Goal: Information Seeking & Learning: Understand process/instructions

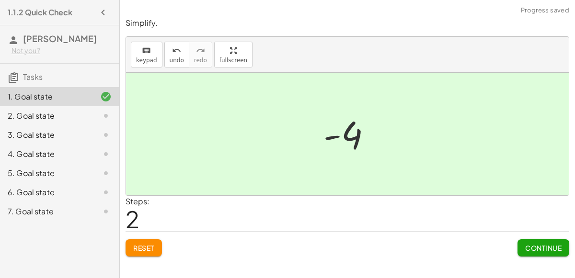
click at [535, 252] on button "Continue" at bounding box center [544, 248] width 52 height 17
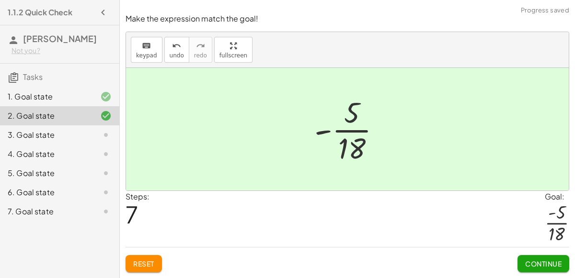
click at [544, 263] on span "Continue" at bounding box center [543, 264] width 36 height 9
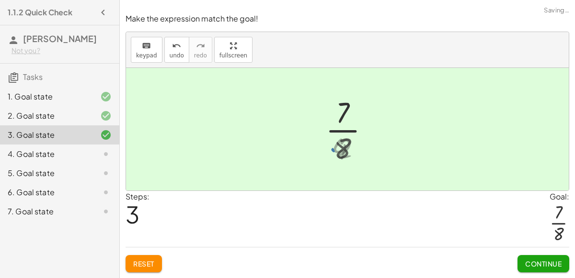
click at [542, 258] on button "Continue" at bounding box center [544, 263] width 52 height 17
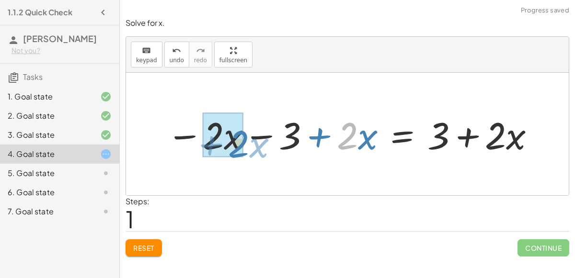
drag, startPoint x: 352, startPoint y: 131, endPoint x: 242, endPoint y: 139, distance: 110.0
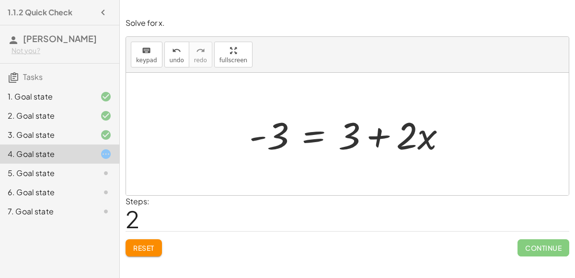
click at [315, 130] on div at bounding box center [351, 134] width 214 height 49
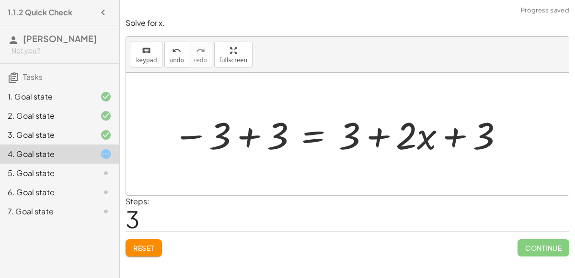
click at [244, 137] on div at bounding box center [338, 134] width 341 height 49
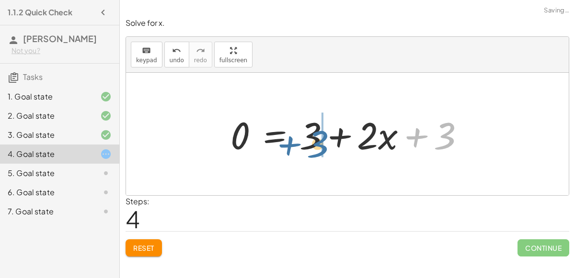
drag, startPoint x: 486, startPoint y: 127, endPoint x: 359, endPoint y: 136, distance: 127.2
click at [359, 136] on div at bounding box center [352, 134] width 252 height 49
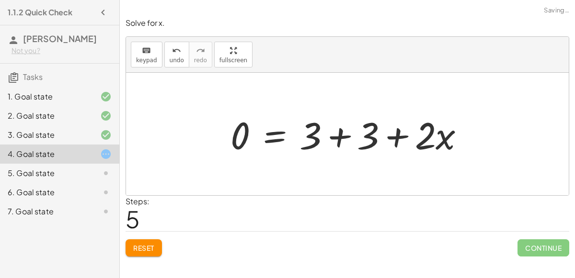
click at [336, 138] on div at bounding box center [352, 134] width 252 height 49
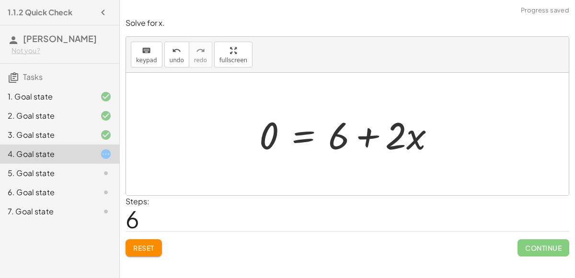
click at [304, 134] on div at bounding box center [350, 134] width 193 height 49
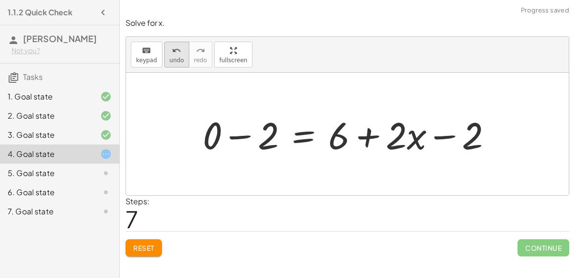
click at [164, 45] on button "undo undo" at bounding box center [176, 55] width 25 height 26
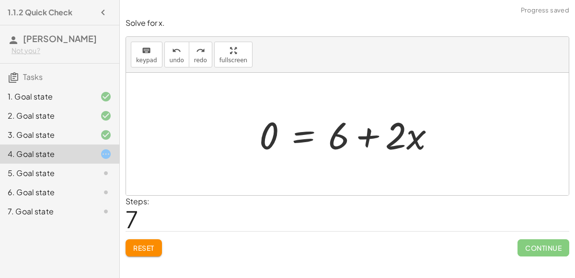
click at [307, 136] on div at bounding box center [350, 134] width 193 height 49
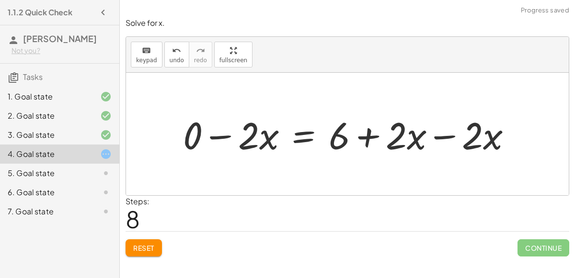
click at [436, 137] on div at bounding box center [351, 134] width 346 height 49
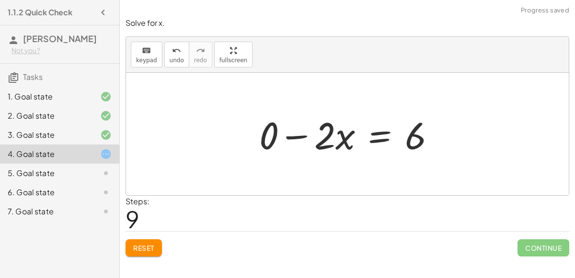
click at [306, 136] on div at bounding box center [350, 134] width 193 height 49
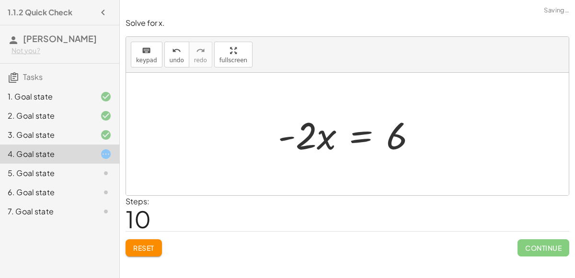
click at [364, 135] on div at bounding box center [351, 134] width 156 height 49
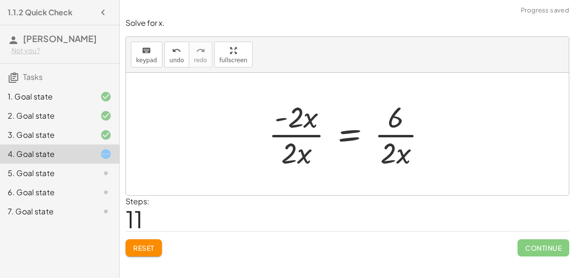
click at [294, 132] on div at bounding box center [351, 134] width 175 height 74
click at [312, 131] on div at bounding box center [351, 134] width 175 height 74
click at [313, 134] on div at bounding box center [351, 134] width 175 height 74
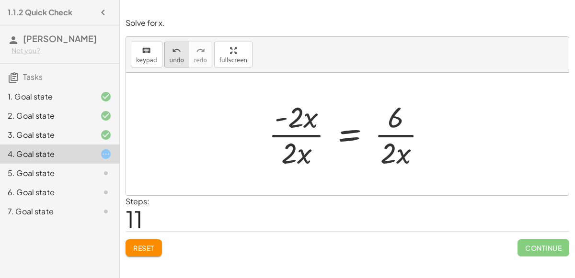
click at [171, 62] on span "undo" at bounding box center [177, 60] width 14 height 7
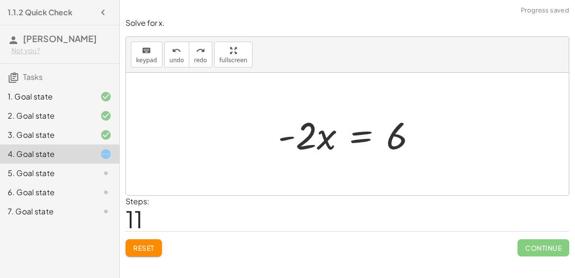
click at [366, 143] on div at bounding box center [351, 134] width 156 height 49
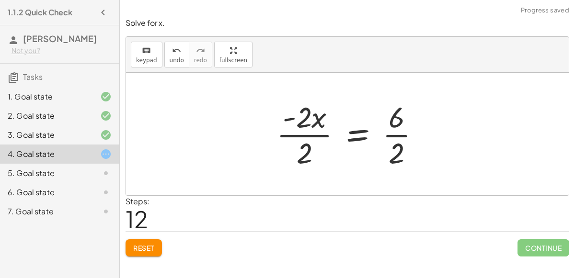
click at [325, 135] on div at bounding box center [352, 134] width 161 height 74
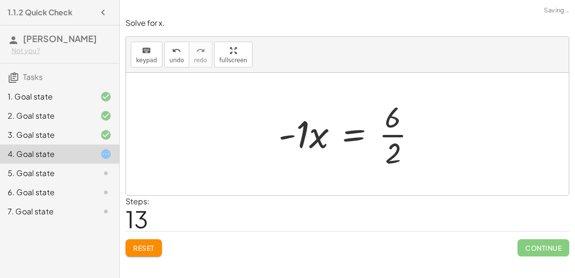
click at [392, 136] on div at bounding box center [351, 134] width 155 height 74
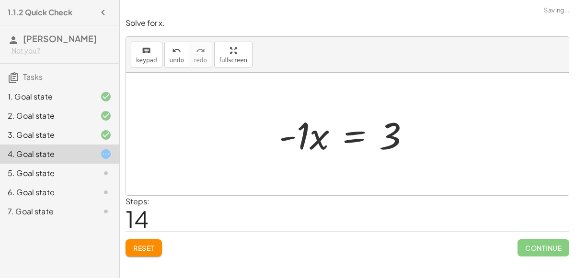
click at [351, 132] on div at bounding box center [348, 134] width 149 height 49
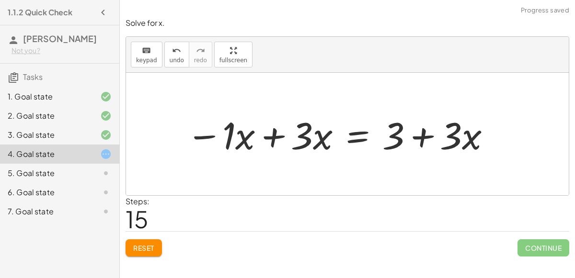
click at [267, 135] on div at bounding box center [339, 134] width 315 height 49
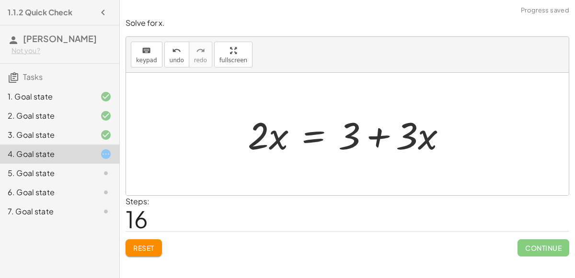
click at [311, 139] on div at bounding box center [351, 134] width 216 height 49
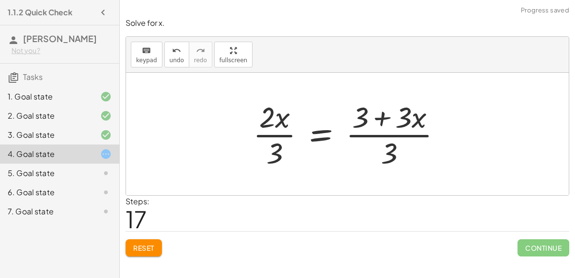
click at [370, 136] on div at bounding box center [351, 134] width 206 height 74
click at [377, 133] on div at bounding box center [351, 134] width 206 height 74
click at [177, 52] on icon "undo" at bounding box center [176, 51] width 9 height 12
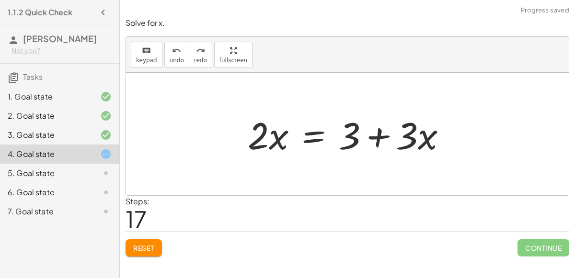
click at [316, 140] on div at bounding box center [351, 134] width 216 height 49
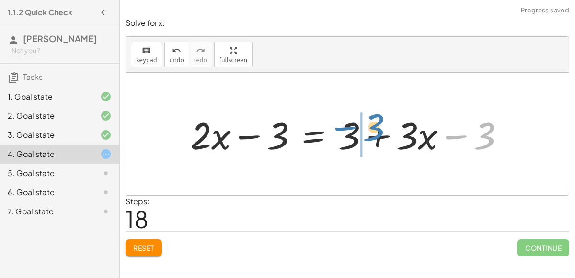
drag, startPoint x: 484, startPoint y: 131, endPoint x: 374, endPoint y: 123, distance: 111.0
click at [374, 123] on div at bounding box center [351, 134] width 332 height 49
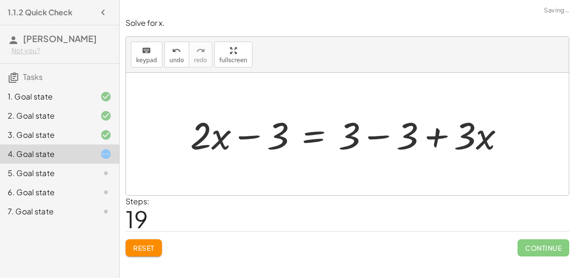
click at [370, 135] on div at bounding box center [351, 134] width 332 height 49
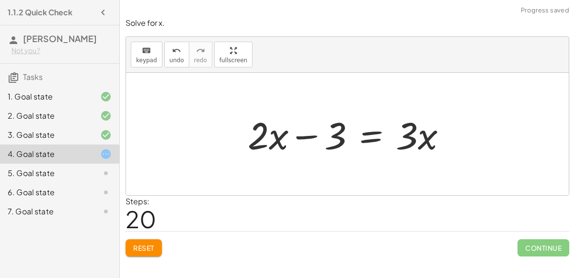
click at [368, 134] on div at bounding box center [351, 134] width 216 height 49
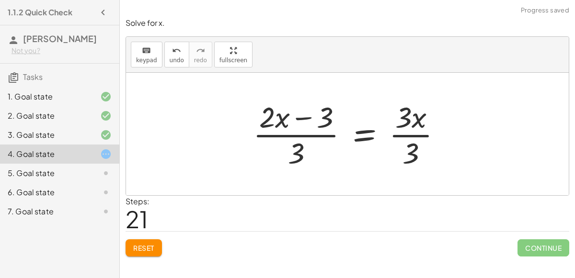
click at [406, 136] on div at bounding box center [351, 134] width 206 height 74
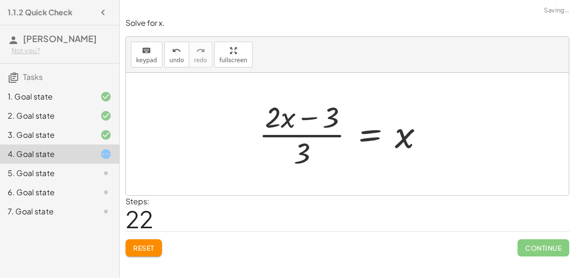
click at [284, 133] on div at bounding box center [345, 134] width 182 height 74
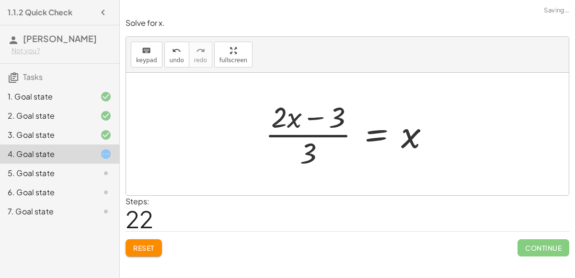
click at [300, 137] on div at bounding box center [351, 134] width 182 height 74
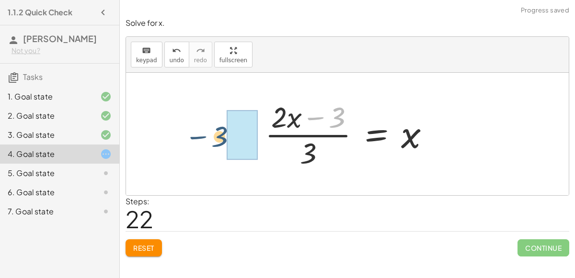
drag, startPoint x: 340, startPoint y: 115, endPoint x: 223, endPoint y: 135, distance: 118.6
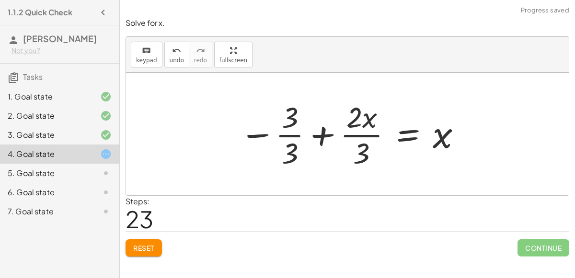
click at [363, 136] on div at bounding box center [351, 134] width 233 height 74
click at [317, 132] on div at bounding box center [351, 134] width 233 height 74
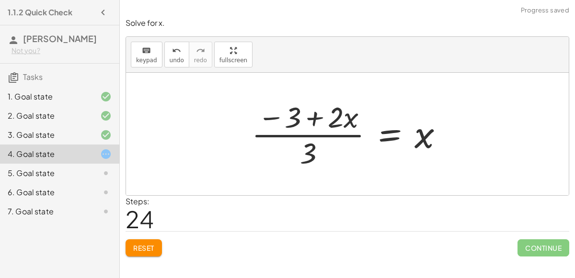
click at [315, 124] on div at bounding box center [351, 134] width 209 height 74
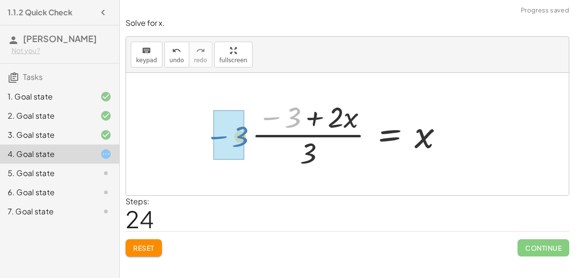
drag, startPoint x: 298, startPoint y: 116, endPoint x: 247, endPoint y: 139, distance: 56.2
click at [247, 139] on div at bounding box center [351, 134] width 209 height 74
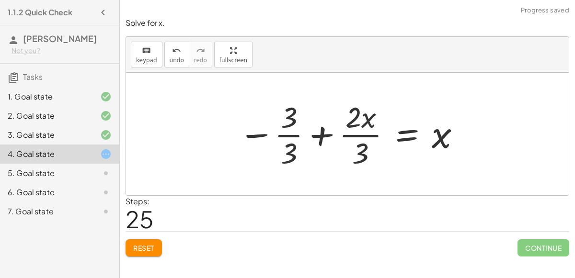
click at [335, 131] on div at bounding box center [350, 134] width 233 height 74
click at [335, 131] on div at bounding box center [369, 134] width 209 height 74
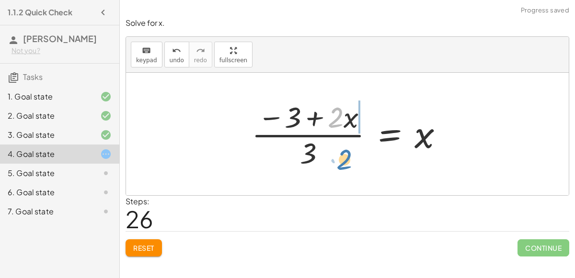
drag, startPoint x: 342, startPoint y: 118, endPoint x: 351, endPoint y: 162, distance: 45.5
click at [351, 162] on div at bounding box center [351, 134] width 209 height 74
click at [151, 246] on span "Reset" at bounding box center [143, 248] width 21 height 9
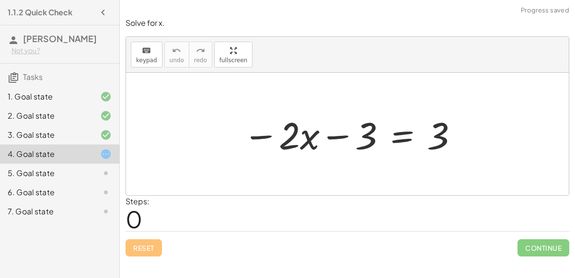
click at [391, 129] on div at bounding box center [351, 134] width 226 height 49
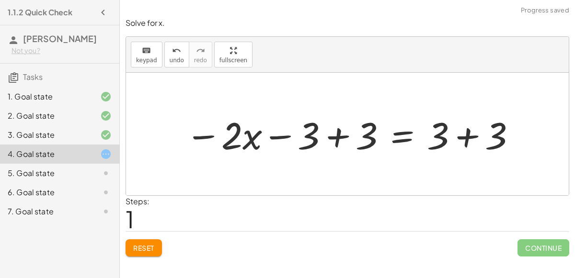
click at [346, 138] on div at bounding box center [351, 134] width 341 height 49
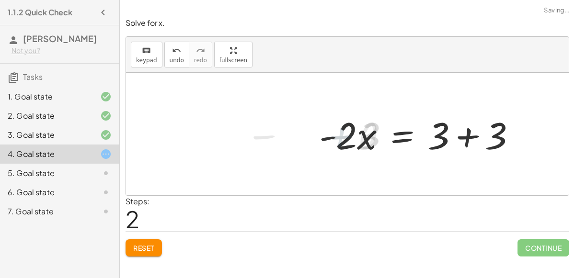
click at [463, 135] on div at bounding box center [421, 134] width 214 height 49
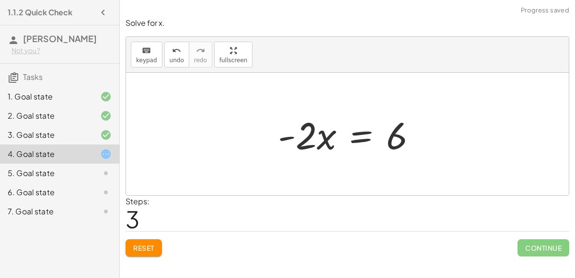
click at [364, 138] on div at bounding box center [351, 134] width 156 height 49
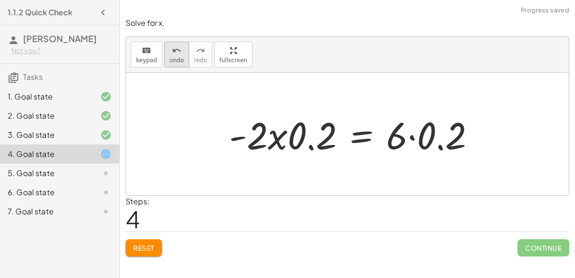
click at [164, 66] on button "undo undo" at bounding box center [176, 55] width 25 height 26
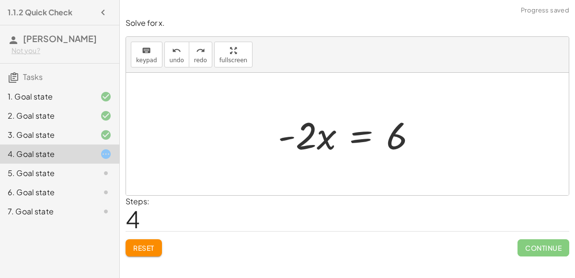
click at [358, 134] on div at bounding box center [351, 134] width 156 height 49
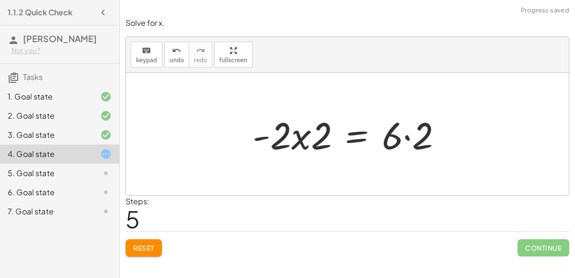
click at [306, 136] on div at bounding box center [351, 134] width 207 height 49
click at [412, 134] on div at bounding box center [351, 134] width 207 height 49
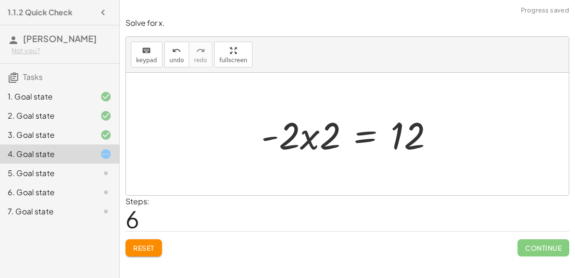
click at [291, 131] on div at bounding box center [351, 134] width 190 height 49
click at [314, 133] on div at bounding box center [351, 134] width 190 height 49
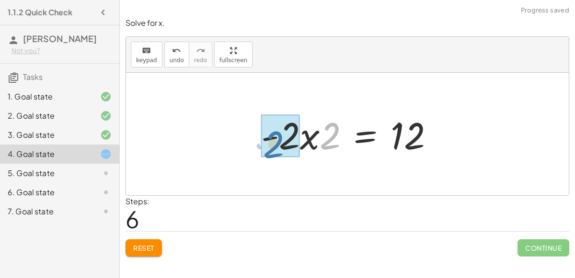
drag, startPoint x: 328, startPoint y: 138, endPoint x: 272, endPoint y: 146, distance: 57.2
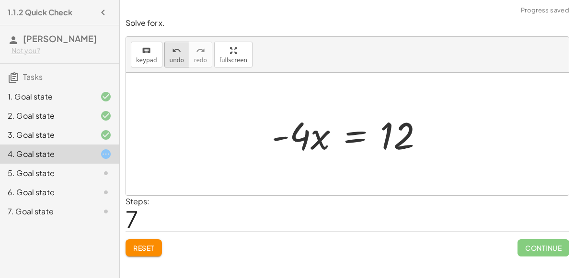
click at [170, 61] on span "undo" at bounding box center [177, 60] width 14 height 7
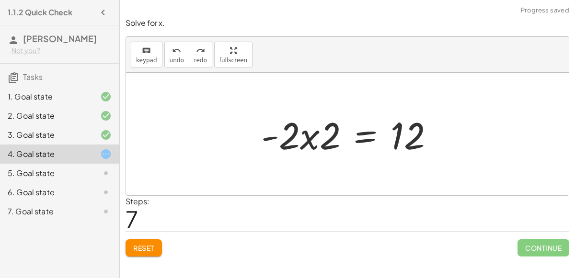
click at [357, 132] on div at bounding box center [351, 134] width 190 height 49
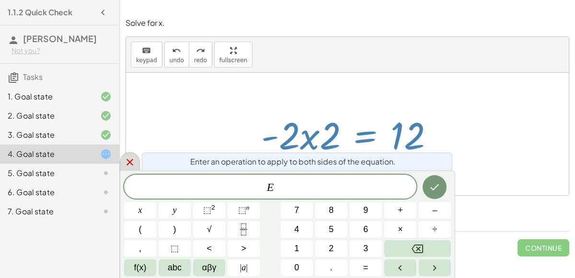
click at [138, 159] on div at bounding box center [130, 161] width 20 height 19
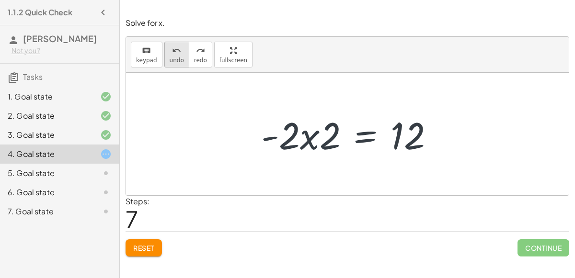
click at [170, 63] on span "undo" at bounding box center [177, 60] width 14 height 7
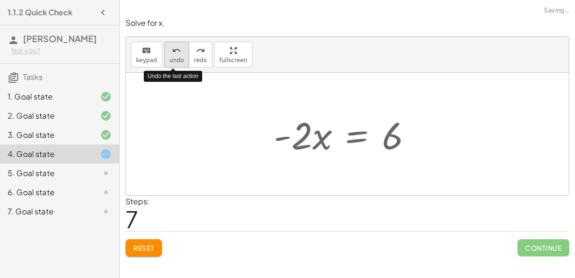
click at [170, 61] on span "undo" at bounding box center [177, 60] width 14 height 7
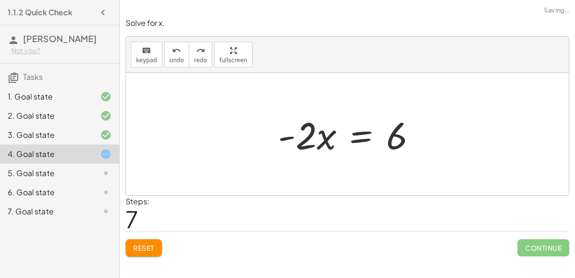
click at [361, 138] on div at bounding box center [351, 134] width 156 height 49
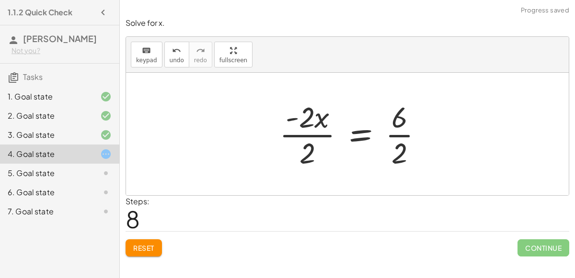
click at [310, 136] on div at bounding box center [355, 134] width 161 height 74
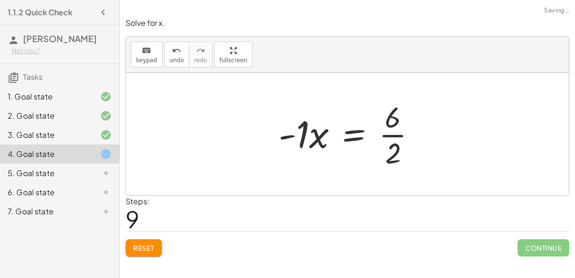
click at [346, 136] on div at bounding box center [351, 134] width 155 height 74
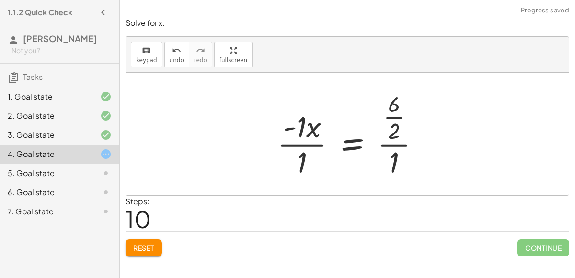
click at [313, 143] on div at bounding box center [352, 134] width 160 height 92
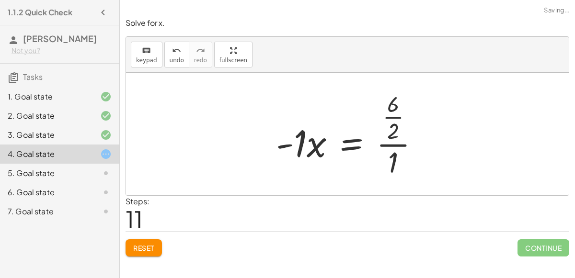
click at [399, 145] on div at bounding box center [351, 134] width 161 height 92
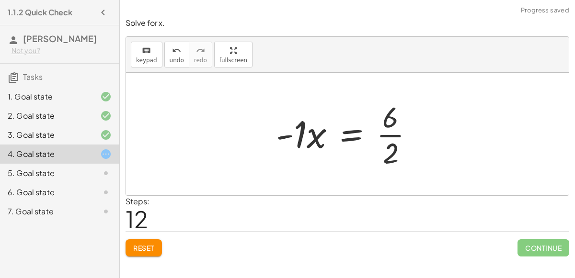
click at [399, 145] on div at bounding box center [348, 134] width 155 height 74
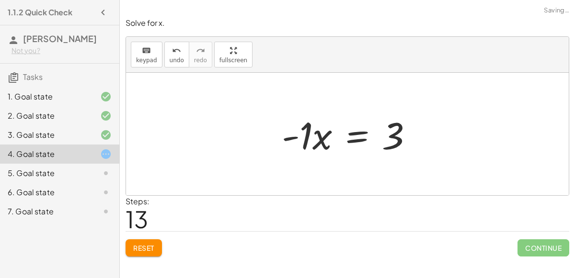
click at [346, 132] on div at bounding box center [351, 134] width 149 height 49
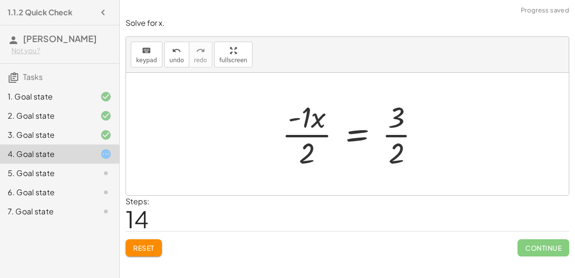
click at [301, 129] on div at bounding box center [354, 134] width 155 height 74
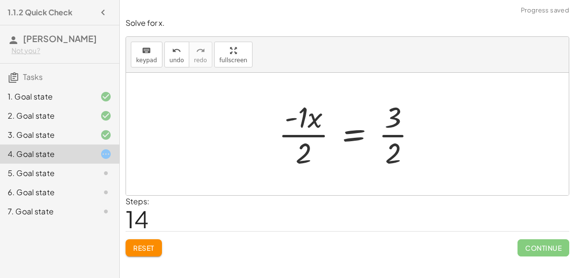
click at [399, 135] on div at bounding box center [351, 134] width 155 height 74
click at [164, 42] on button "undo undo" at bounding box center [176, 55] width 25 height 26
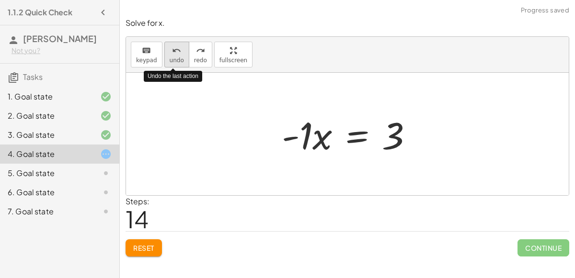
click at [164, 42] on button "undo undo" at bounding box center [176, 55] width 25 height 26
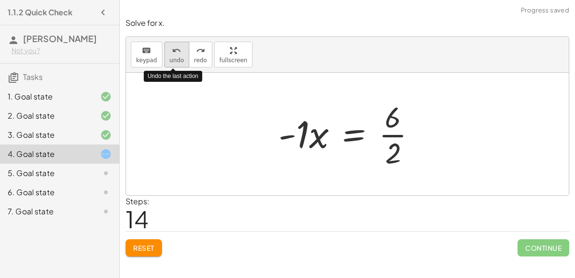
click at [164, 42] on button "undo undo" at bounding box center [176, 55] width 25 height 26
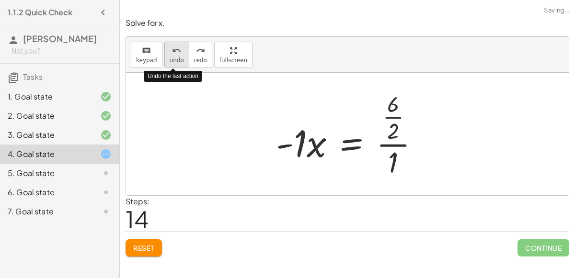
click at [164, 42] on button "undo undo" at bounding box center [176, 55] width 25 height 26
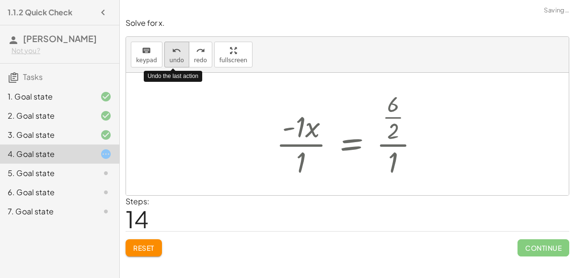
click at [164, 42] on button "undo undo" at bounding box center [176, 55] width 25 height 26
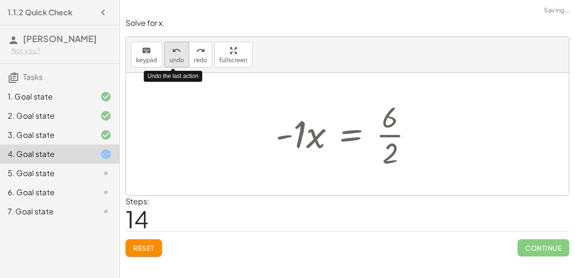
click at [164, 42] on button "undo undo" at bounding box center [176, 55] width 25 height 26
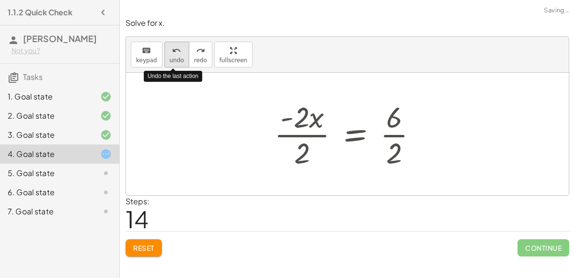
click at [164, 42] on button "undo undo" at bounding box center [176, 55] width 25 height 26
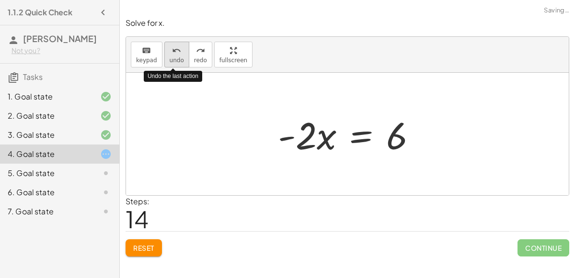
click at [164, 42] on button "undo undo" at bounding box center [176, 55] width 25 height 26
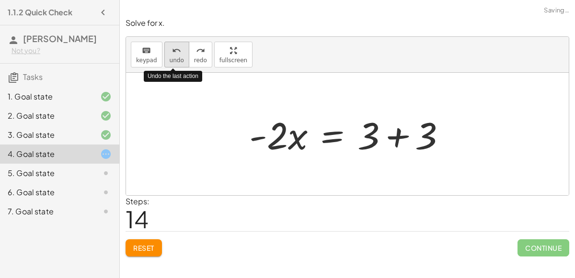
click at [164, 42] on button "undo undo" at bounding box center [176, 55] width 25 height 26
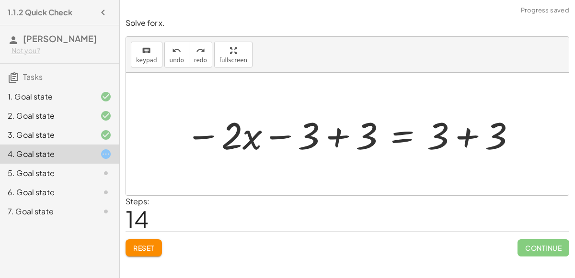
click at [468, 130] on div at bounding box center [351, 134] width 341 height 49
click at [339, 139] on div at bounding box center [322, 134] width 283 height 49
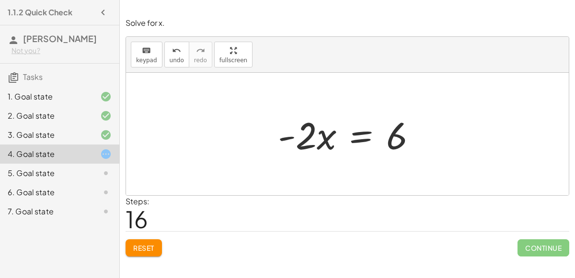
click at [362, 136] on div at bounding box center [351, 134] width 156 height 49
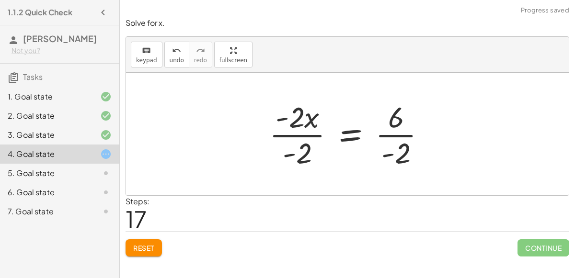
click at [315, 135] on div at bounding box center [352, 134] width 174 height 74
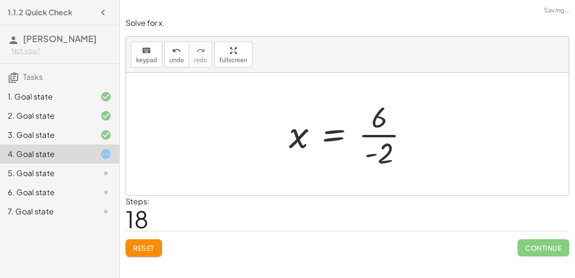
click at [384, 134] on div at bounding box center [352, 134] width 137 height 74
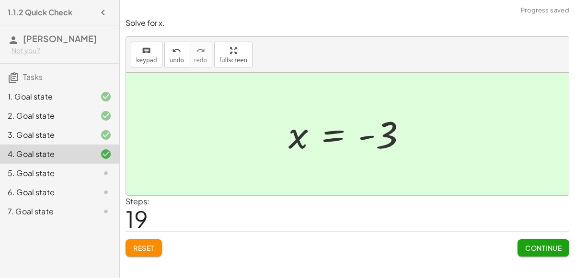
click at [523, 248] on button "Continue" at bounding box center [544, 248] width 52 height 17
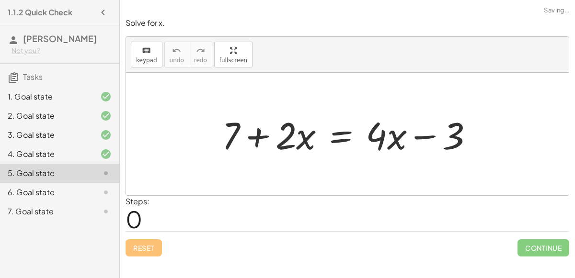
click at [254, 140] on div at bounding box center [351, 134] width 269 height 49
click at [342, 138] on div at bounding box center [351, 134] width 269 height 49
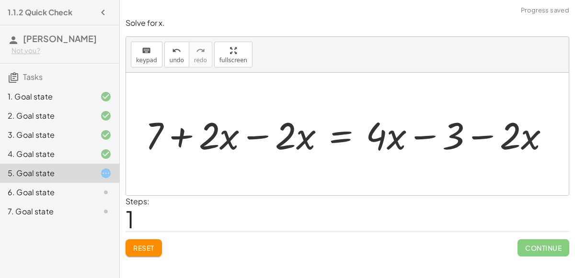
click at [261, 138] on div at bounding box center [351, 134] width 422 height 49
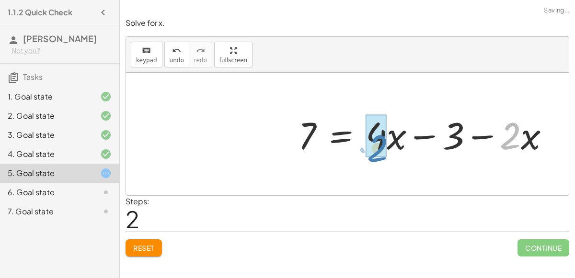
drag, startPoint x: 505, startPoint y: 130, endPoint x: 372, endPoint y: 143, distance: 133.8
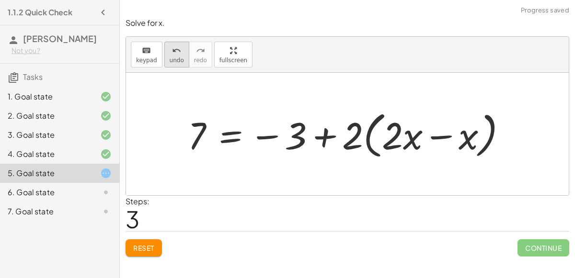
click at [164, 62] on button "undo undo" at bounding box center [176, 55] width 25 height 26
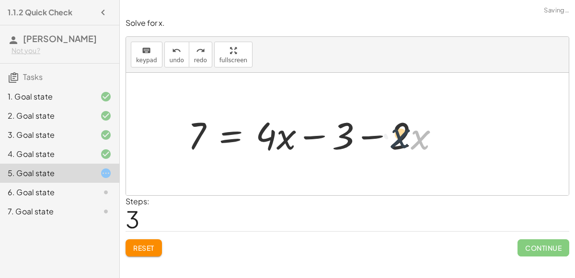
drag, startPoint x: 418, startPoint y: 136, endPoint x: 425, endPoint y: 137, distance: 6.2
click at [425, 137] on div at bounding box center [317, 134] width 269 height 49
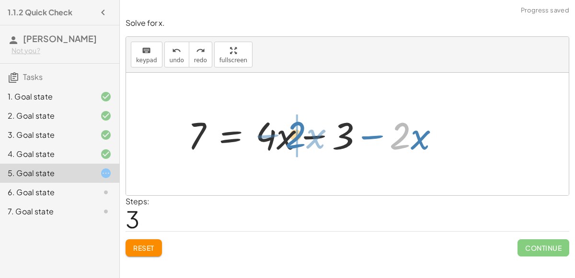
drag, startPoint x: 406, startPoint y: 135, endPoint x: 302, endPoint y: 134, distance: 104.0
click at [302, 134] on div at bounding box center [317, 134] width 269 height 49
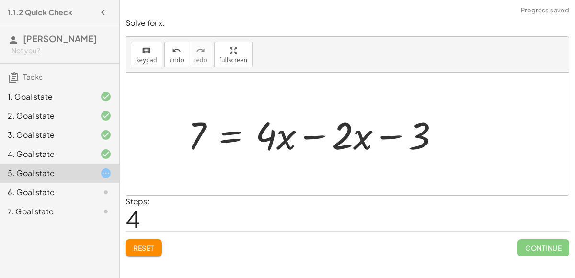
click at [305, 135] on div at bounding box center [317, 134] width 269 height 49
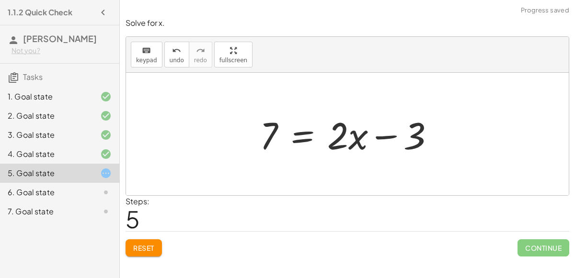
click at [301, 131] on div at bounding box center [351, 134] width 192 height 49
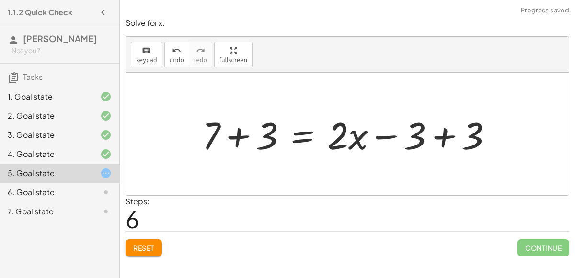
click at [445, 136] on div at bounding box center [351, 134] width 308 height 49
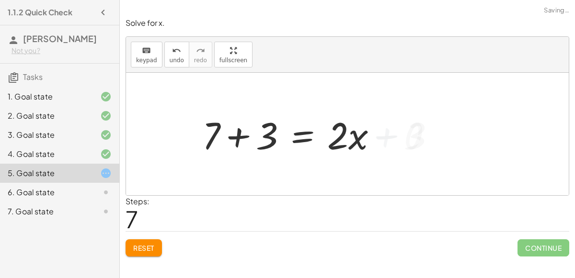
click at [247, 134] on div "+ 7 + · 2 · x = + · 4 · x − 3 + 7 + · 2 · x − · 2 · x = + · 4 · x − 3 − · 2 · x…" at bounding box center [290, 134] width 204 height 54
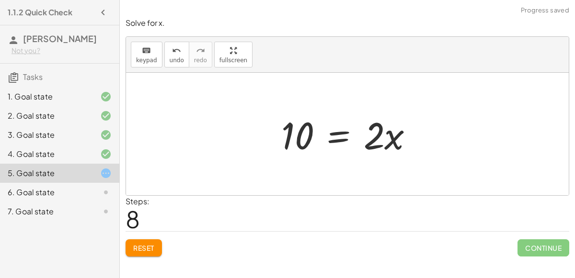
click at [334, 137] on div at bounding box center [351, 134] width 150 height 49
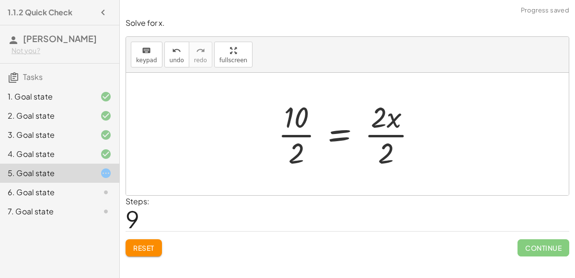
click at [371, 135] on div at bounding box center [351, 134] width 156 height 74
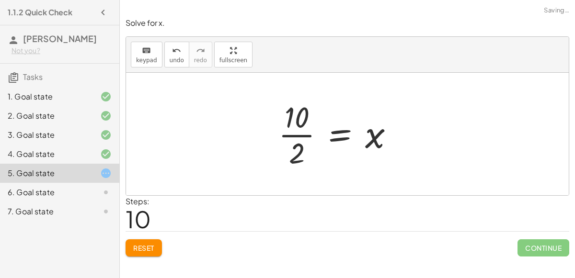
click at [308, 134] on div at bounding box center [340, 134] width 133 height 74
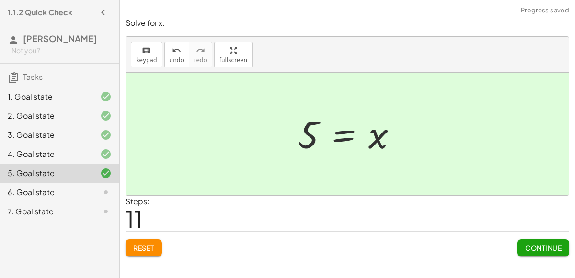
click at [558, 240] on button "Continue" at bounding box center [544, 248] width 52 height 17
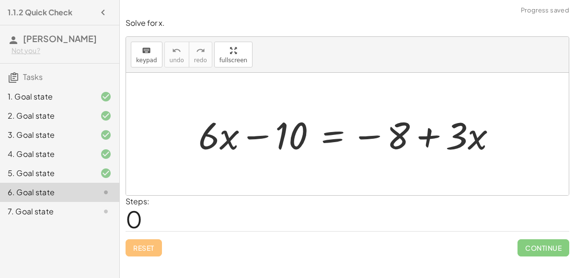
click at [325, 134] on div at bounding box center [351, 134] width 315 height 49
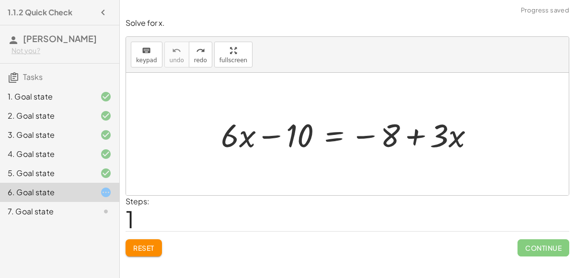
click at [327, 135] on div at bounding box center [351, 134] width 271 height 42
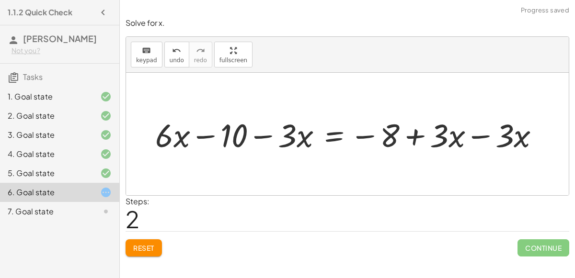
click at [471, 137] on div at bounding box center [351, 134] width 402 height 42
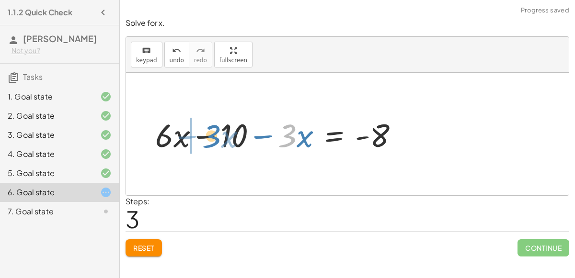
drag, startPoint x: 290, startPoint y: 136, endPoint x: 212, endPoint y: 137, distance: 78.1
click at [212, 137] on div at bounding box center [280, 134] width 261 height 42
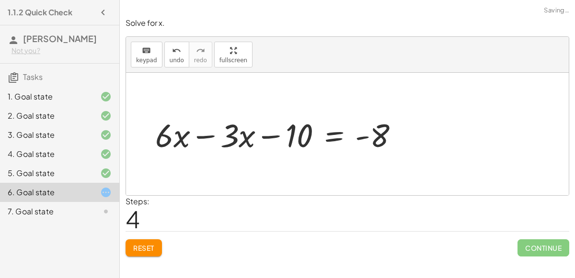
click at [199, 137] on div at bounding box center [280, 134] width 261 height 42
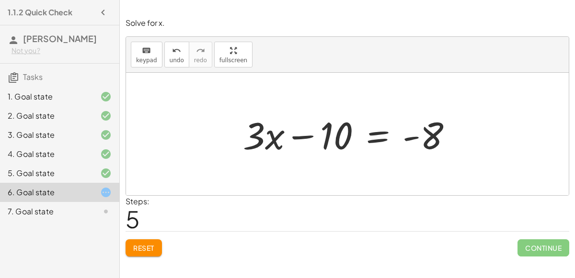
click at [375, 136] on div at bounding box center [351, 134] width 227 height 49
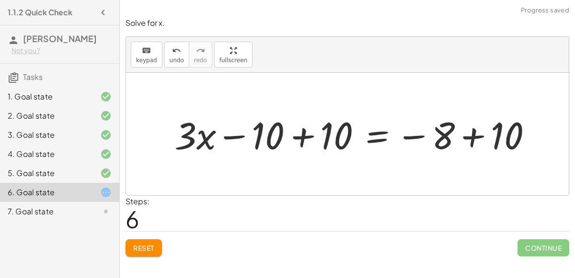
click at [299, 137] on div at bounding box center [357, 134] width 375 height 49
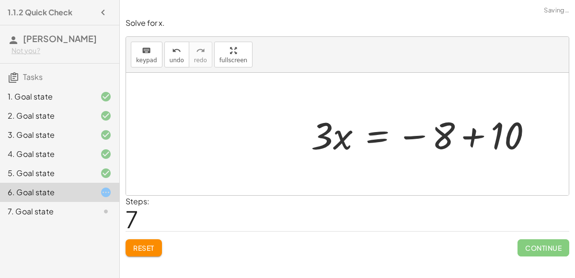
click at [468, 135] on div at bounding box center [425, 134] width 238 height 49
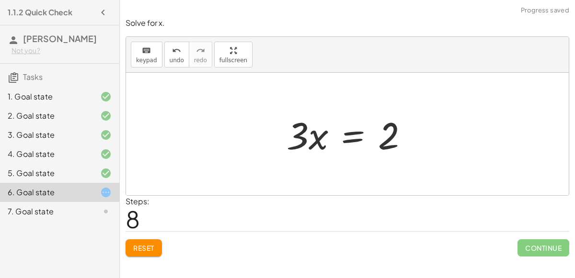
click at [355, 135] on div at bounding box center [351, 134] width 139 height 49
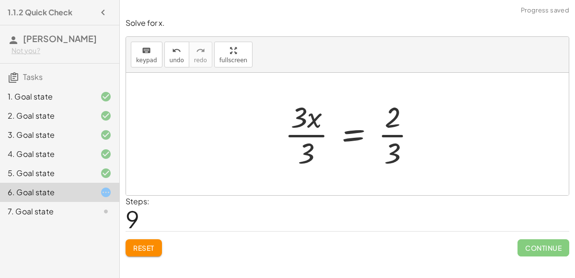
click at [316, 134] on div at bounding box center [354, 134] width 149 height 74
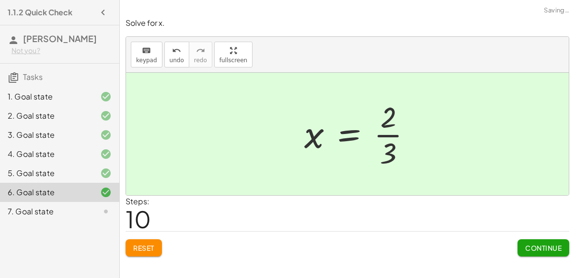
click at [389, 132] on div at bounding box center [362, 134] width 125 height 74
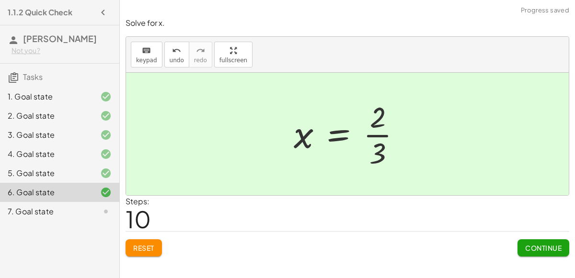
click at [542, 251] on span "Continue" at bounding box center [543, 248] width 36 height 9
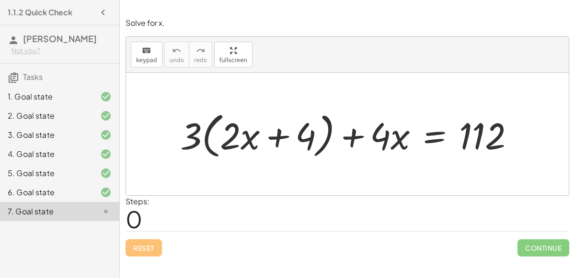
click at [191, 140] on div at bounding box center [351, 134] width 352 height 54
click at [258, 140] on div at bounding box center [351, 134] width 352 height 54
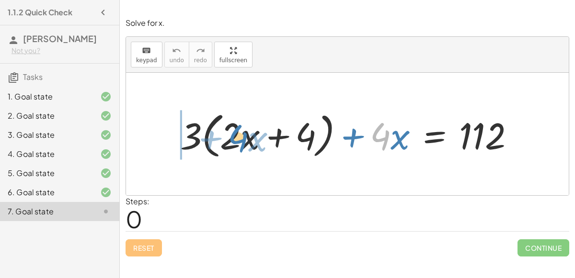
drag, startPoint x: 384, startPoint y: 137, endPoint x: 243, endPoint y: 139, distance: 140.9
click at [243, 139] on div at bounding box center [351, 134] width 352 height 54
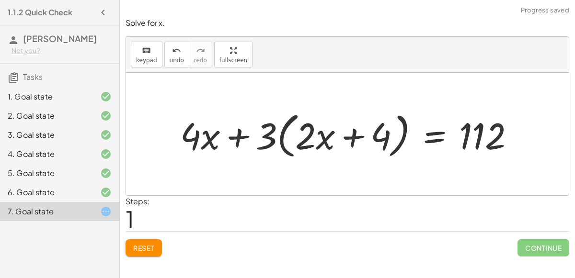
click at [231, 135] on div at bounding box center [351, 134] width 352 height 54
drag, startPoint x: 265, startPoint y: 138, endPoint x: 343, endPoint y: 142, distance: 78.2
click at [343, 142] on div at bounding box center [351, 134] width 352 height 54
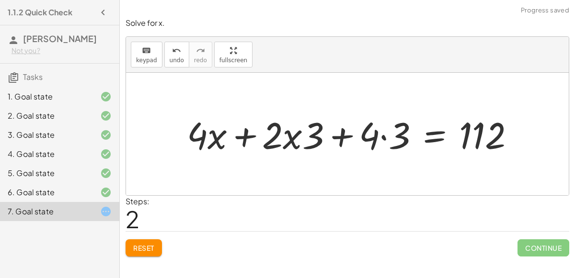
click at [340, 134] on div at bounding box center [354, 134] width 345 height 48
click at [386, 139] on div at bounding box center [354, 134] width 345 height 48
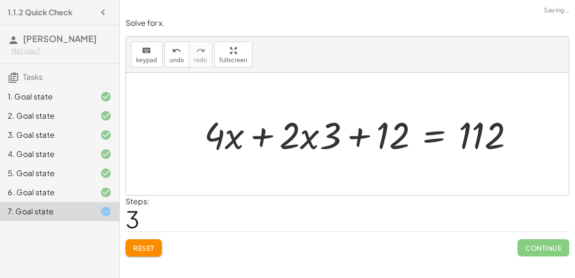
click at [318, 138] on div at bounding box center [363, 134] width 328 height 48
click at [266, 131] on div at bounding box center [363, 134] width 328 height 48
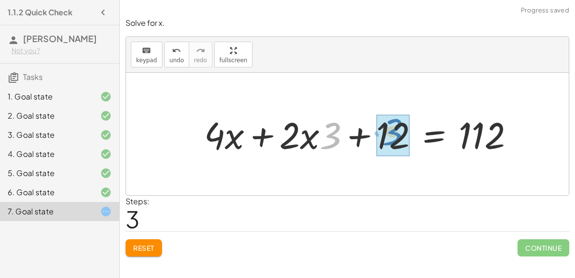
drag, startPoint x: 333, startPoint y: 138, endPoint x: 395, endPoint y: 135, distance: 62.4
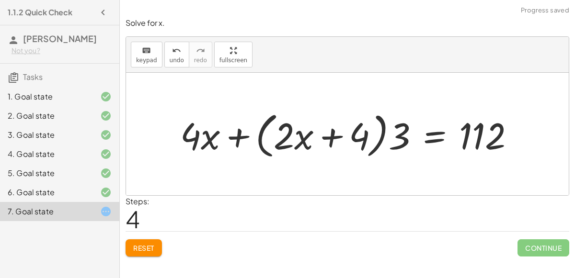
click at [322, 139] on div at bounding box center [351, 134] width 352 height 54
drag, startPoint x: 392, startPoint y: 133, endPoint x: 359, endPoint y: 134, distance: 33.6
click at [359, 134] on div at bounding box center [351, 134] width 352 height 54
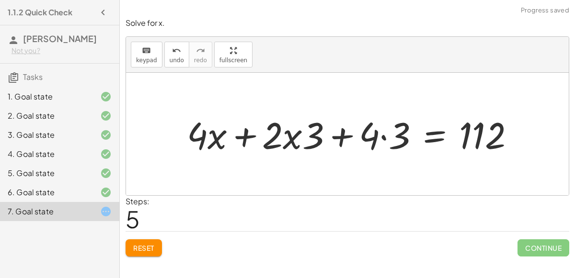
click at [390, 136] on div at bounding box center [354, 134] width 345 height 48
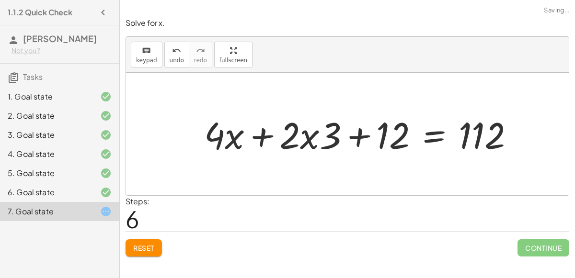
click at [352, 136] on div at bounding box center [363, 134] width 328 height 48
click at [314, 138] on div at bounding box center [363, 134] width 328 height 48
click at [418, 132] on div at bounding box center [363, 134] width 328 height 48
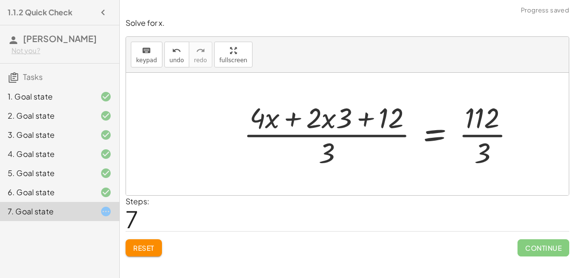
click at [365, 135] on div at bounding box center [383, 134] width 289 height 73
click at [469, 133] on div at bounding box center [383, 134] width 289 height 73
click at [170, 59] on span "undo" at bounding box center [177, 60] width 14 height 7
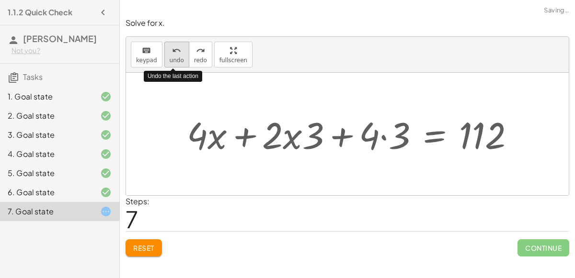
click at [170, 59] on span "undo" at bounding box center [177, 60] width 14 height 7
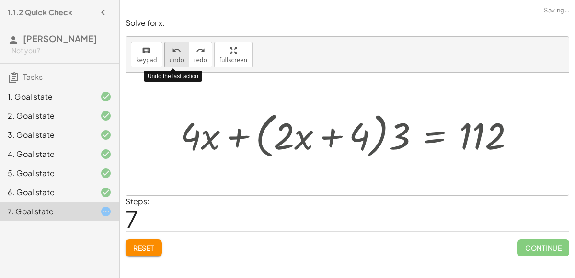
click at [170, 59] on span "undo" at bounding box center [177, 60] width 14 height 7
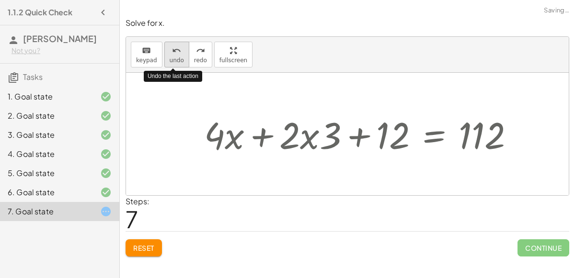
click at [170, 59] on span "undo" at bounding box center [177, 60] width 14 height 7
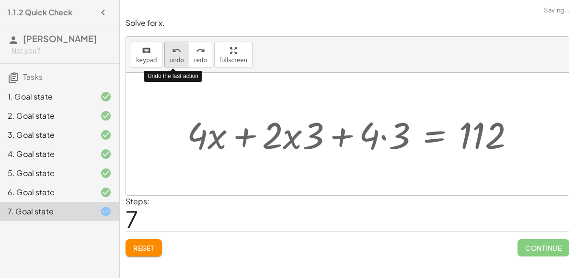
click at [170, 59] on span "undo" at bounding box center [177, 60] width 14 height 7
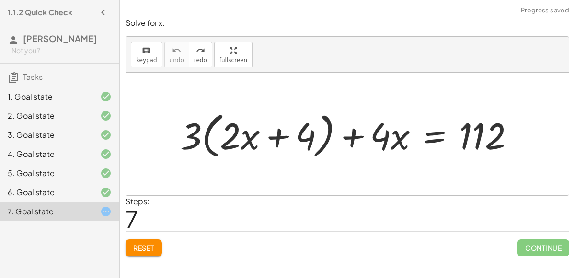
click at [156, 248] on button "Reset" at bounding box center [144, 248] width 36 height 17
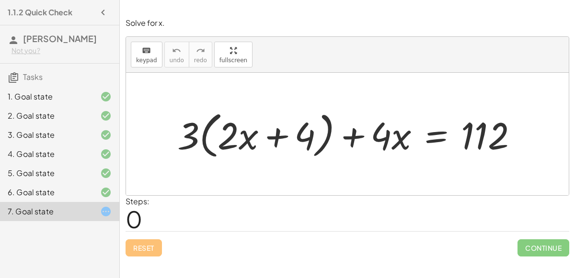
click at [439, 138] on div at bounding box center [352, 134] width 358 height 55
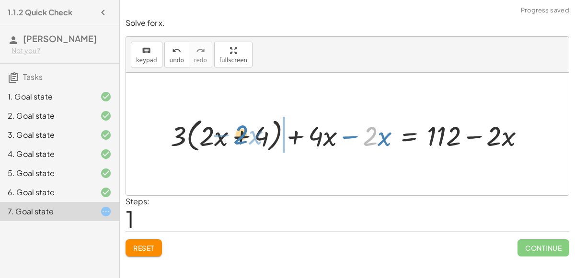
drag, startPoint x: 373, startPoint y: 138, endPoint x: 255, endPoint y: 138, distance: 117.9
click at [255, 138] on div at bounding box center [351, 134] width 371 height 41
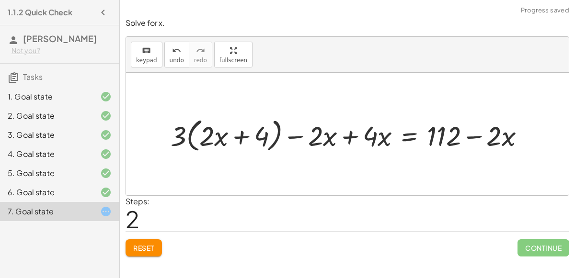
click at [293, 137] on div at bounding box center [351, 134] width 371 height 41
drag, startPoint x: 373, startPoint y: 136, endPoint x: 315, endPoint y: 136, distance: 58.0
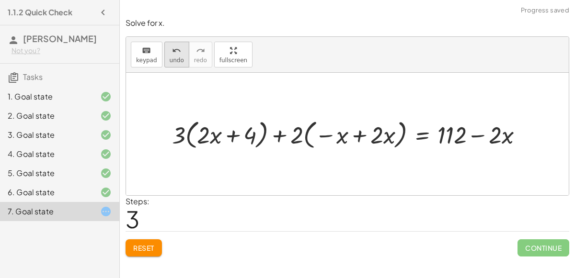
click at [174, 60] on span "undo" at bounding box center [177, 60] width 14 height 7
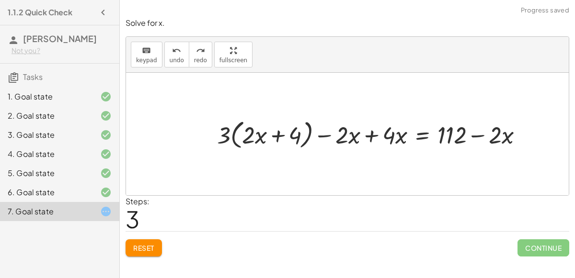
click at [372, 136] on div at bounding box center [373, 133] width 323 height 35
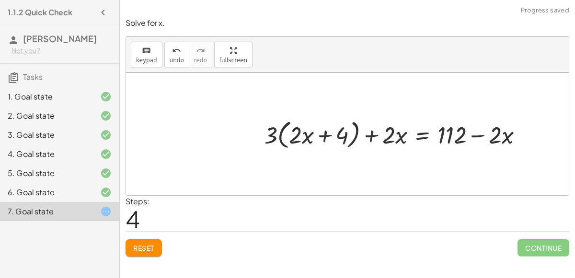
click at [479, 132] on div at bounding box center [397, 133] width 276 height 35
click at [414, 135] on div at bounding box center [397, 133] width 276 height 35
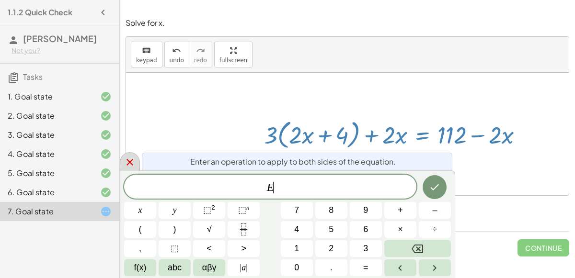
click at [134, 168] on div at bounding box center [130, 161] width 20 height 19
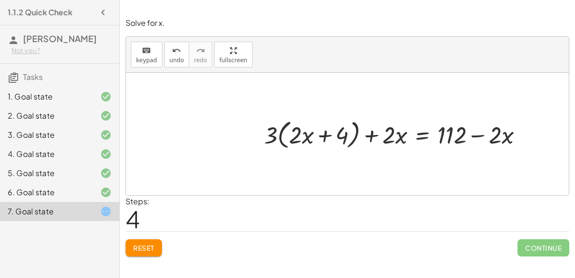
click at [321, 138] on div at bounding box center [397, 133] width 276 height 35
click at [268, 132] on div at bounding box center [397, 133] width 276 height 35
drag, startPoint x: 268, startPoint y: 132, endPoint x: 336, endPoint y: 128, distance: 68.1
click at [336, 128] on div at bounding box center [397, 133] width 276 height 35
click at [342, 134] on div at bounding box center [400, 134] width 272 height 32
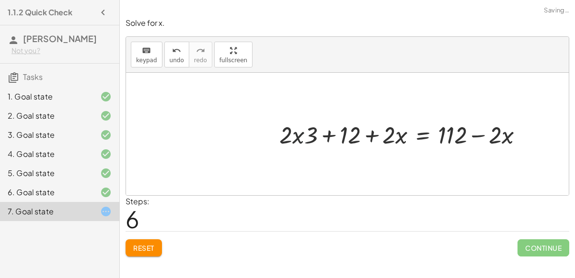
click at [303, 135] on div at bounding box center [405, 134] width 261 height 32
drag, startPoint x: 388, startPoint y: 132, endPoint x: 269, endPoint y: 133, distance: 119.3
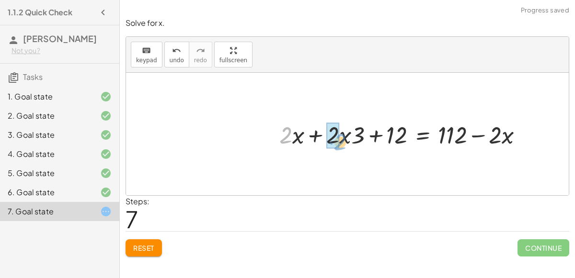
drag, startPoint x: 286, startPoint y: 130, endPoint x: 340, endPoint y: 137, distance: 54.6
click at [340, 137] on div at bounding box center [405, 134] width 261 height 32
click at [350, 133] on div at bounding box center [399, 133] width 271 height 35
click at [309, 138] on div at bounding box center [399, 133] width 271 height 35
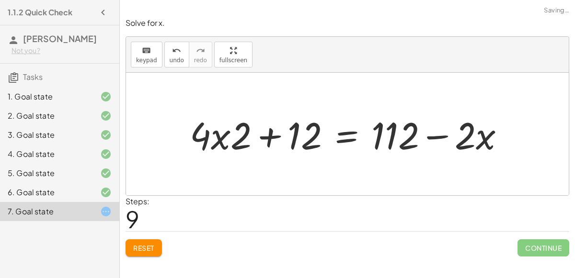
click at [212, 128] on div at bounding box center [351, 134] width 332 height 49
click at [285, 132] on div at bounding box center [351, 134] width 332 height 49
click at [198, 142] on div at bounding box center [351, 134] width 332 height 49
drag, startPoint x: 238, startPoint y: 132, endPoint x: 201, endPoint y: 141, distance: 37.9
click at [344, 134] on div at bounding box center [360, 134] width 313 height 49
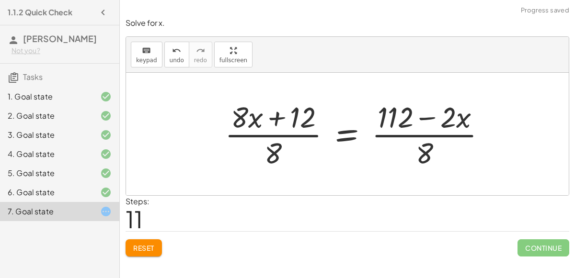
click at [277, 135] on div at bounding box center [359, 134] width 279 height 74
click at [170, 57] on span "undo" at bounding box center [177, 60] width 14 height 7
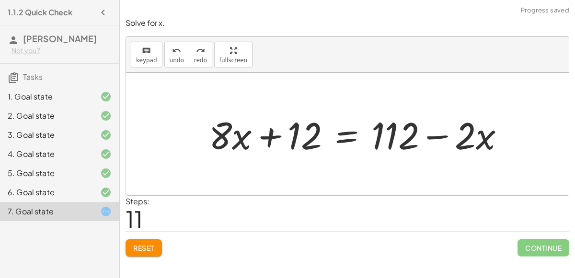
click at [342, 132] on div at bounding box center [360, 134] width 313 height 49
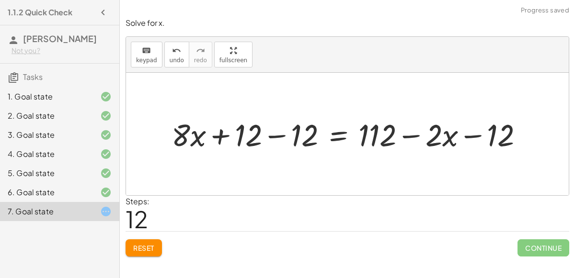
click at [277, 138] on div at bounding box center [351, 134] width 369 height 41
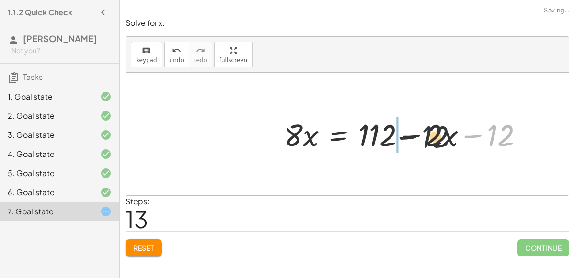
drag, startPoint x: 492, startPoint y: 139, endPoint x: 405, endPoint y: 139, distance: 86.7
click at [405, 139] on div at bounding box center [407, 134] width 257 height 41
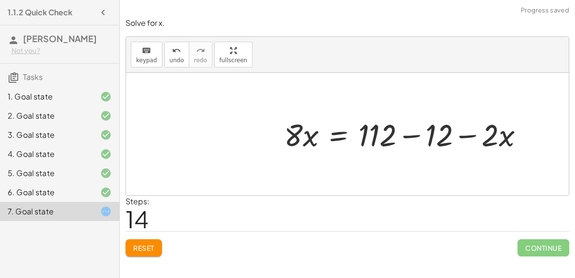
click at [406, 133] on div at bounding box center [407, 134] width 257 height 41
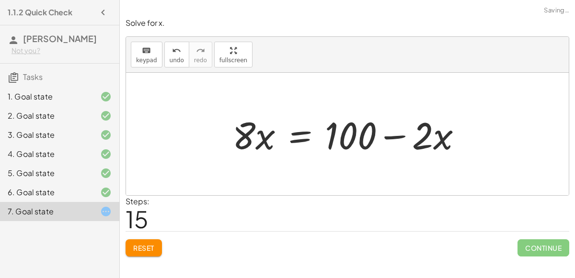
click at [294, 130] on div at bounding box center [351, 134] width 247 height 49
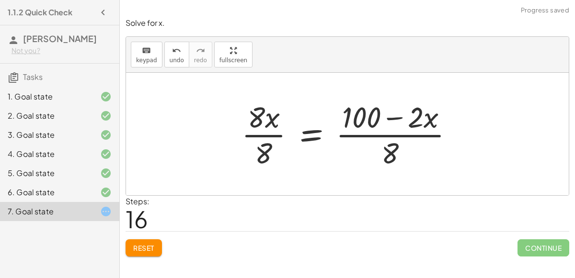
click at [254, 134] on div at bounding box center [351, 134] width 229 height 74
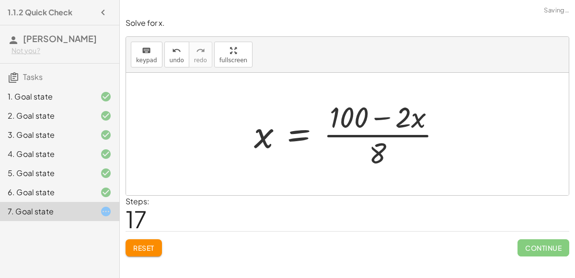
click at [384, 133] on div at bounding box center [351, 134] width 205 height 74
click at [166, 42] on button "undo undo" at bounding box center [176, 55] width 25 height 26
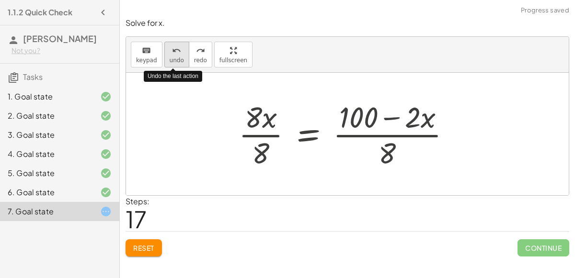
click at [166, 42] on button "undo undo" at bounding box center [176, 55] width 25 height 26
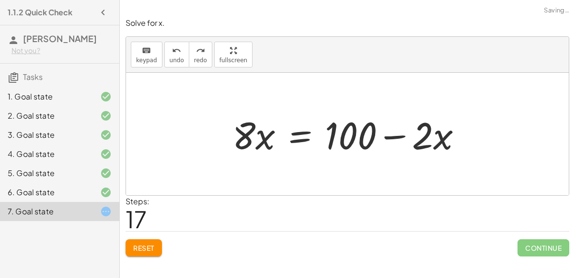
click at [310, 130] on div at bounding box center [351, 134] width 247 height 49
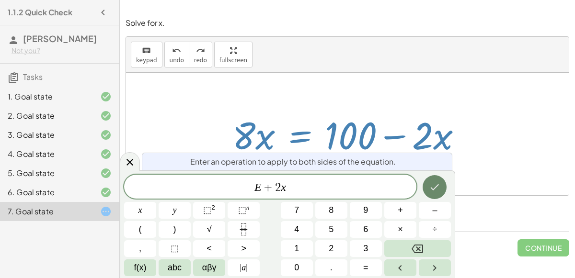
click at [434, 193] on button "Done" at bounding box center [435, 187] width 24 height 24
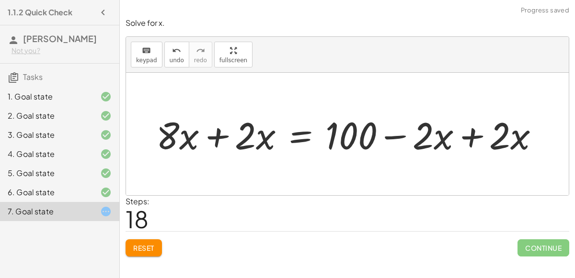
click at [466, 139] on div at bounding box center [351, 134] width 400 height 49
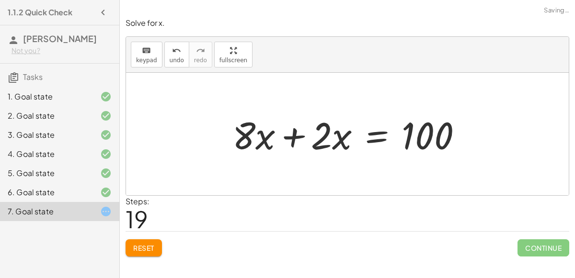
click at [300, 137] on div at bounding box center [351, 134] width 247 height 49
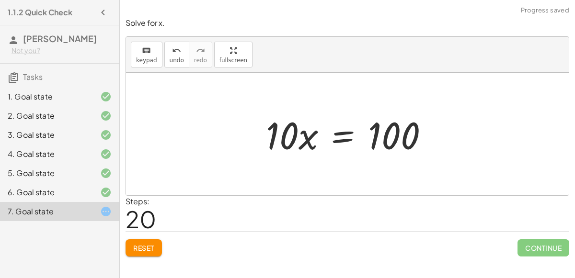
click at [347, 138] on div at bounding box center [351, 134] width 180 height 49
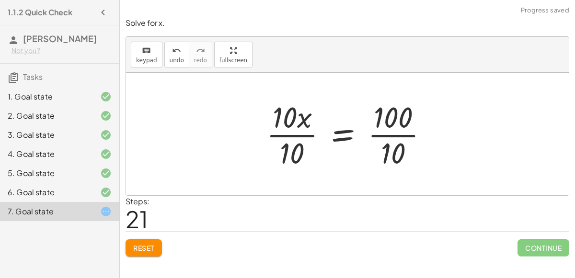
click at [294, 135] on div at bounding box center [351, 134] width 179 height 74
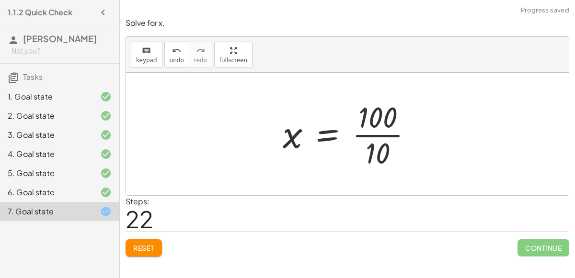
click at [382, 132] on div at bounding box center [351, 134] width 147 height 74
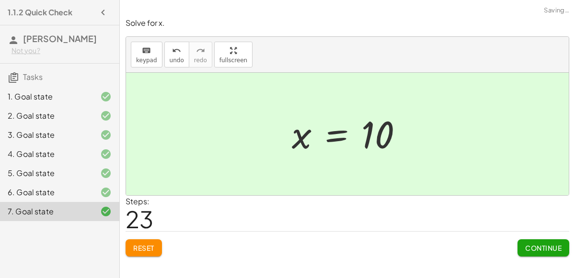
click at [525, 248] on span "Continue" at bounding box center [543, 248] width 36 height 9
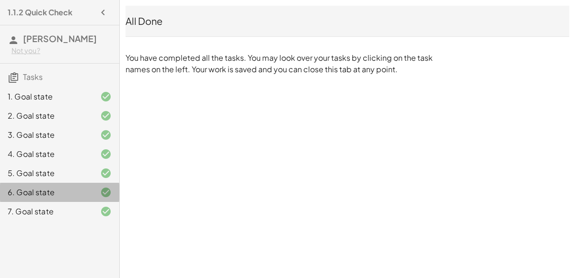
click at [63, 196] on div "6. Goal state" at bounding box center [46, 193] width 77 height 12
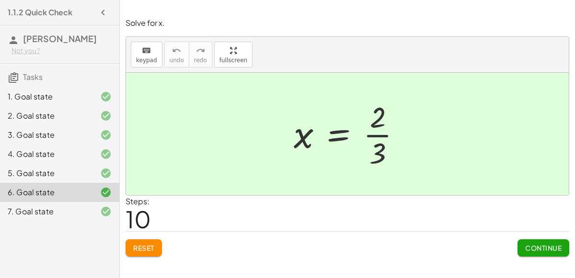
click at [77, 126] on div "1. Goal state" at bounding box center [59, 135] width 119 height 19
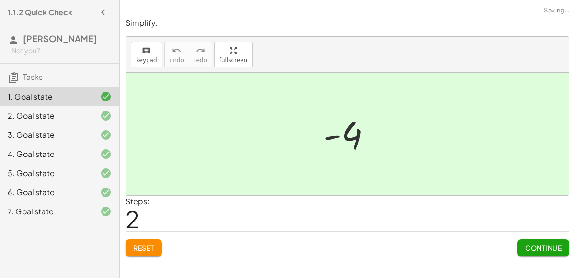
click at [79, 76] on h3 "Tasks" at bounding box center [59, 74] width 119 height 20
click at [77, 145] on div "2. Goal state" at bounding box center [59, 154] width 119 height 19
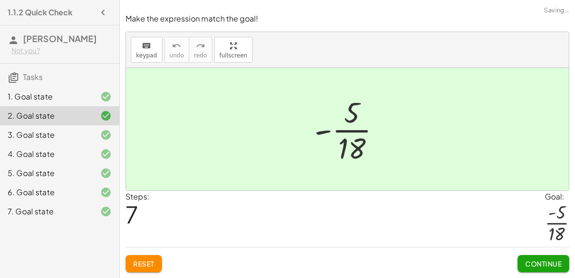
click at [38, 133] on div "3. Goal state" at bounding box center [46, 135] width 77 height 12
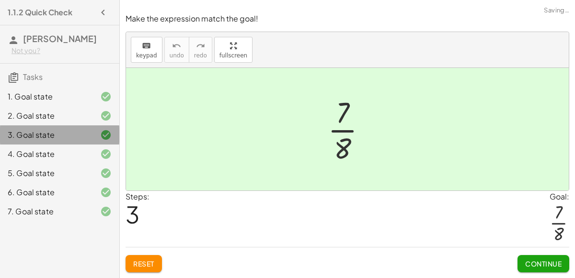
click at [31, 139] on div "3. Goal state" at bounding box center [46, 135] width 77 height 12
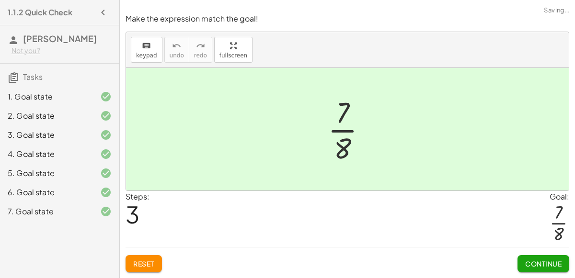
click at [33, 156] on div "4. Goal state" at bounding box center [46, 155] width 77 height 12
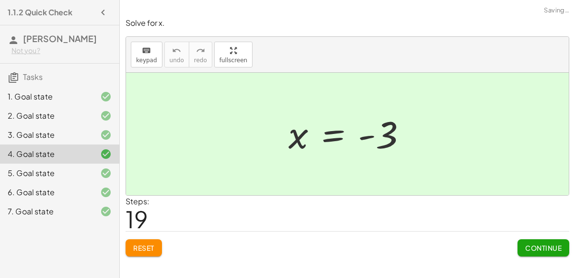
click at [40, 173] on div "5. Goal state" at bounding box center [46, 174] width 77 height 12
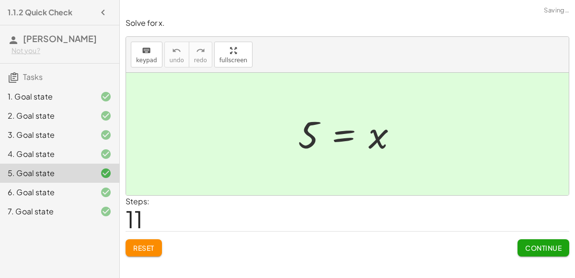
click at [40, 174] on div "5. Goal state" at bounding box center [46, 174] width 77 height 12
click at [42, 192] on div "6. Goal state" at bounding box center [46, 193] width 77 height 12
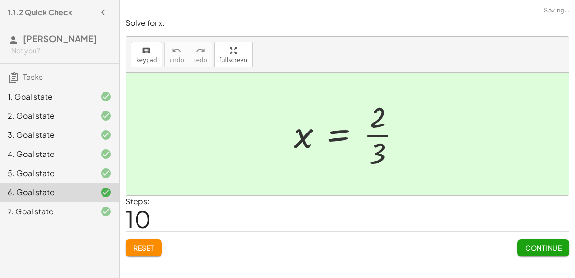
click at [45, 205] on div "7. Goal state" at bounding box center [59, 211] width 119 height 19
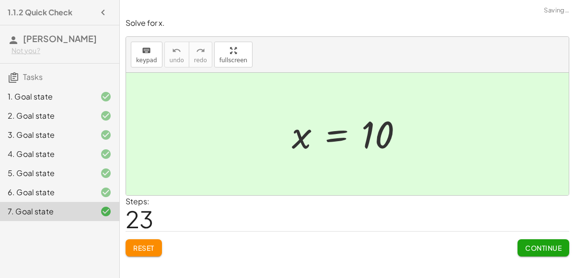
click at [34, 126] on div "1. Goal state" at bounding box center [59, 135] width 119 height 19
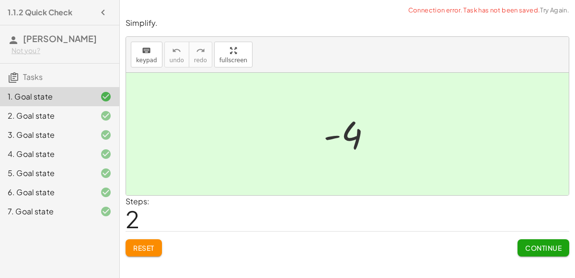
click at [28, 116] on div "2. Goal state" at bounding box center [46, 116] width 77 height 12
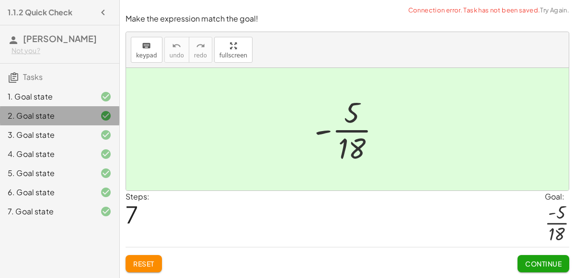
click at [32, 132] on div "3. Goal state" at bounding box center [46, 135] width 77 height 12
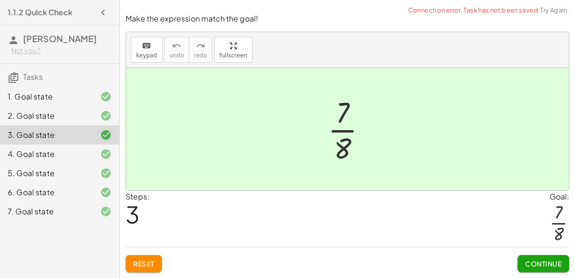
click at [39, 149] on div "4. Goal state" at bounding box center [46, 155] width 77 height 12
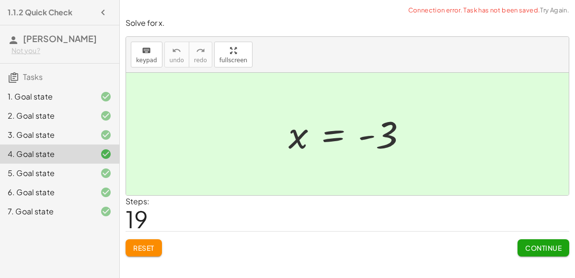
click at [43, 171] on div "5. Goal state" at bounding box center [46, 174] width 77 height 12
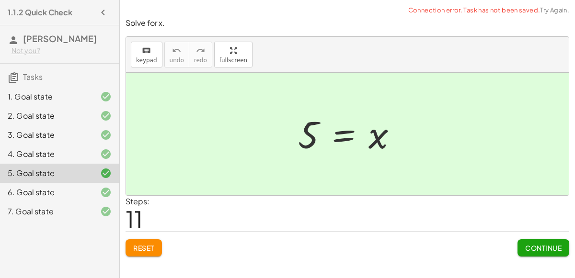
click at [46, 192] on div "6. Goal state" at bounding box center [46, 193] width 77 height 12
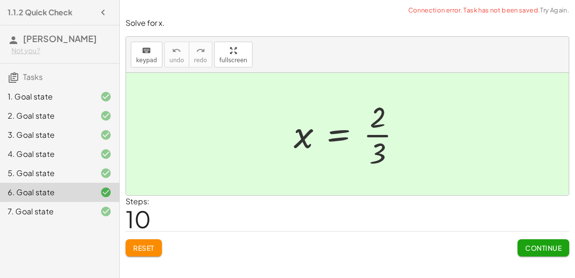
click at [47, 208] on div "7. Goal state" at bounding box center [46, 212] width 77 height 12
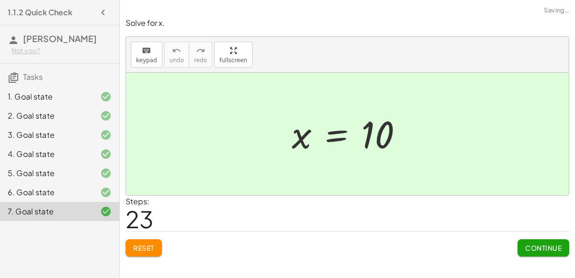
click at [29, 126] on div "1. Goal state" at bounding box center [59, 135] width 119 height 19
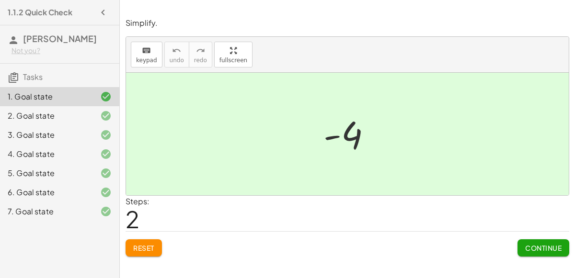
click at [18, 115] on div "2. Goal state" at bounding box center [46, 116] width 77 height 12
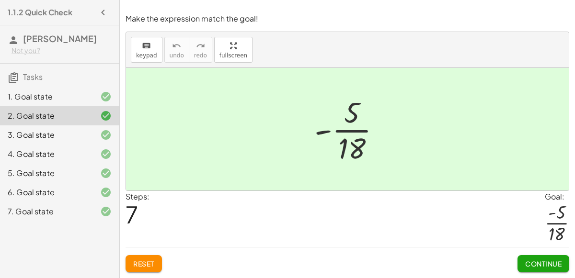
click at [146, 261] on span "Reset" at bounding box center [143, 264] width 21 height 9
click at [27, 183] on div "4. Goal state" at bounding box center [59, 192] width 119 height 19
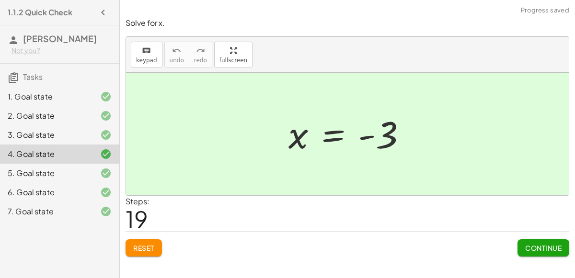
click at [33, 132] on div "3. Goal state" at bounding box center [46, 135] width 77 height 12
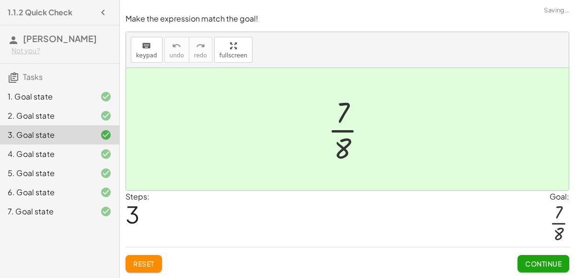
click at [38, 119] on div "2. Goal state" at bounding box center [46, 116] width 77 height 12
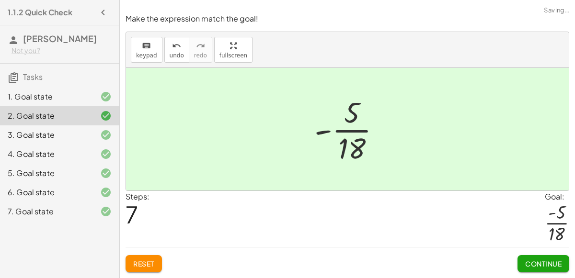
click at [50, 154] on div "4. Goal state" at bounding box center [46, 155] width 77 height 12
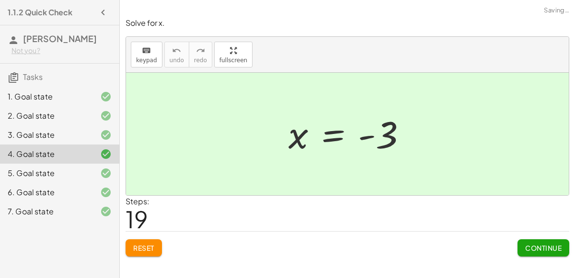
click at [38, 178] on div "5. Goal state" at bounding box center [46, 174] width 77 height 12
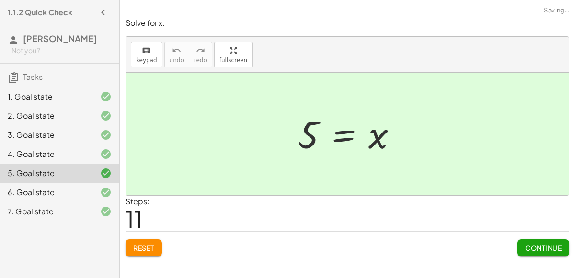
click at [48, 187] on div "6. Goal state" at bounding box center [46, 193] width 77 height 12
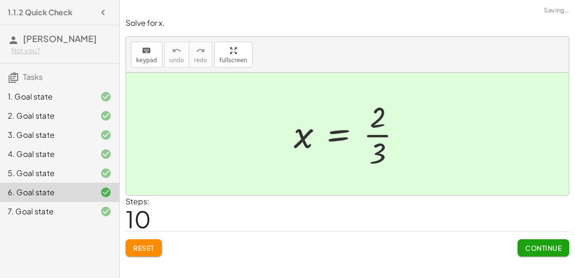
click at [148, 251] on span "Reset" at bounding box center [143, 248] width 21 height 9
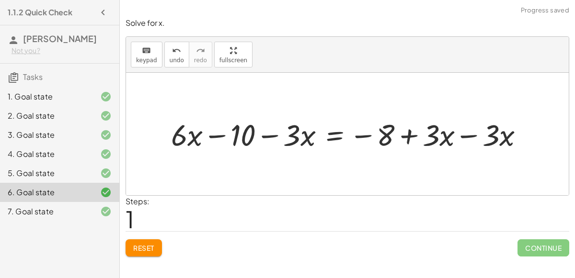
click at [472, 133] on div at bounding box center [351, 134] width 370 height 39
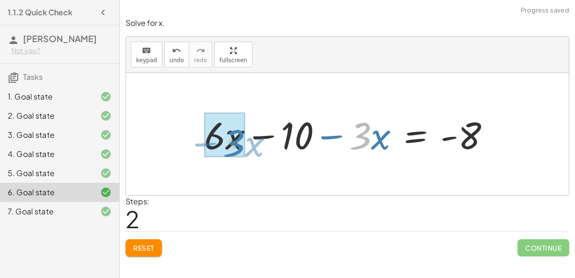
drag, startPoint x: 363, startPoint y: 140, endPoint x: 237, endPoint y: 152, distance: 126.1
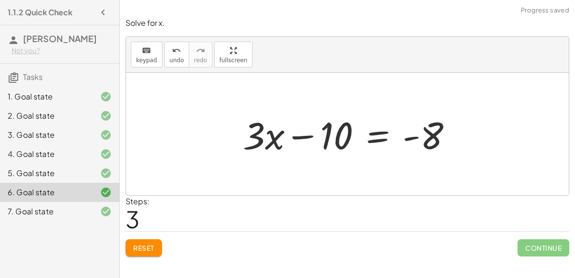
click at [372, 136] on div at bounding box center [351, 134] width 227 height 49
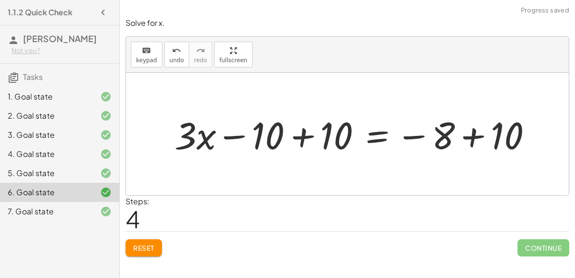
click at [301, 146] on div at bounding box center [357, 134] width 375 height 49
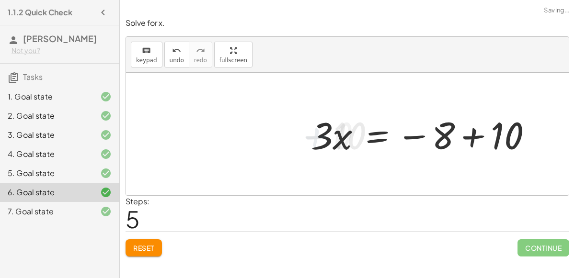
click at [488, 140] on div at bounding box center [425, 134] width 238 height 49
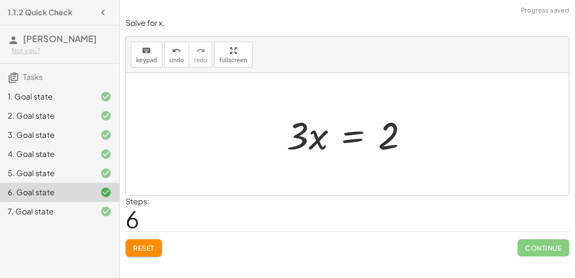
click at [355, 138] on div at bounding box center [351, 134] width 139 height 49
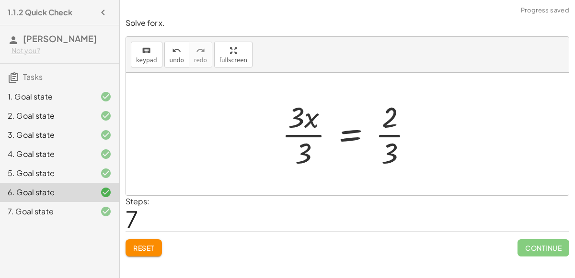
click at [316, 135] on div at bounding box center [351, 134] width 149 height 74
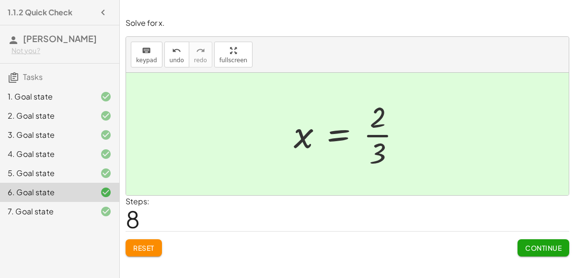
click at [139, 253] on button "Reset" at bounding box center [144, 248] width 36 height 17
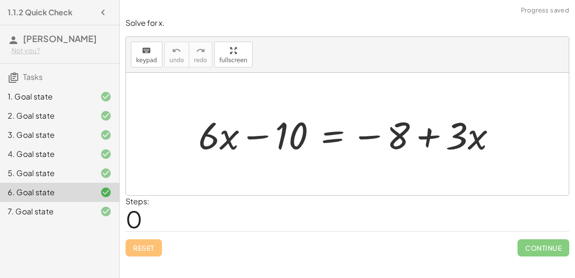
click at [328, 140] on div at bounding box center [351, 134] width 315 height 49
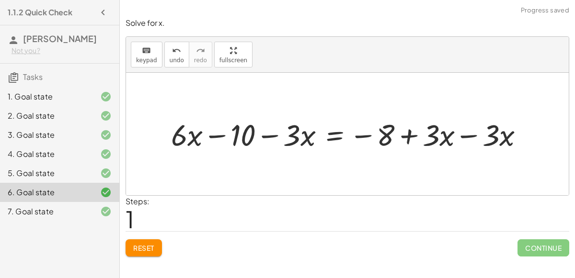
click at [479, 136] on div at bounding box center [351, 134] width 370 height 39
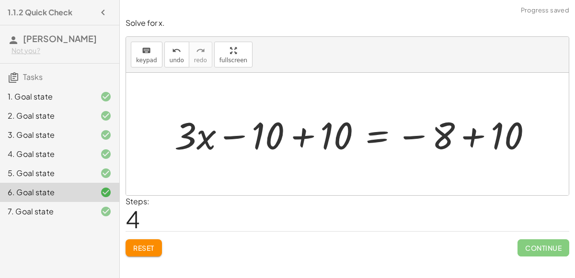
click at [313, 129] on div at bounding box center [357, 134] width 375 height 49
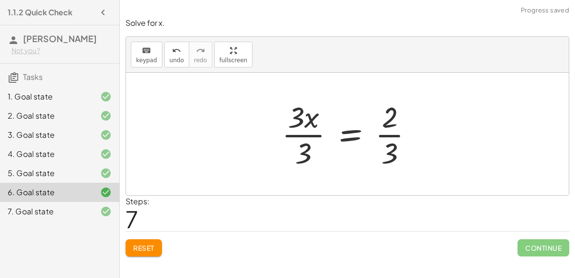
click at [303, 140] on div at bounding box center [351, 134] width 149 height 74
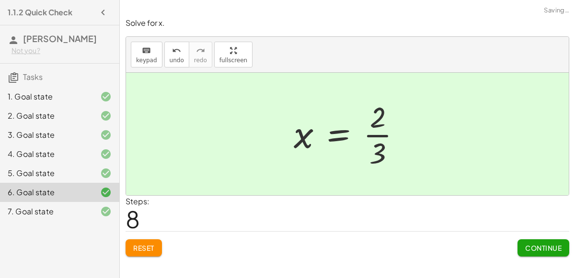
click at [540, 241] on button "Continue" at bounding box center [544, 248] width 52 height 17
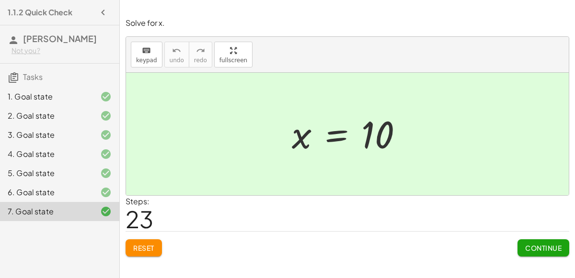
click at [141, 247] on span "Reset" at bounding box center [143, 248] width 21 height 9
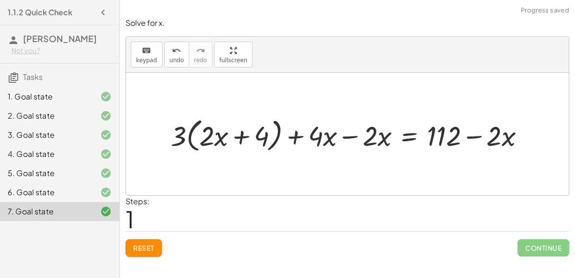
click at [346, 132] on div at bounding box center [351, 134] width 371 height 41
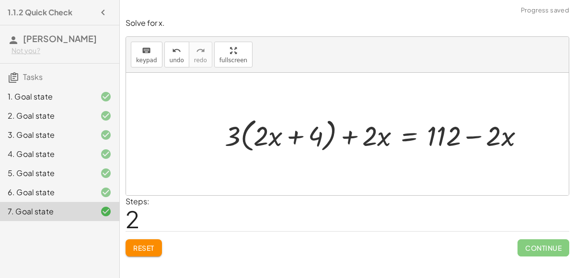
click at [228, 142] on div at bounding box center [378, 134] width 317 height 41
drag, startPoint x: 228, startPoint y: 142, endPoint x: 321, endPoint y: 151, distance: 93.4
click at [321, 151] on div at bounding box center [378, 134] width 317 height 41
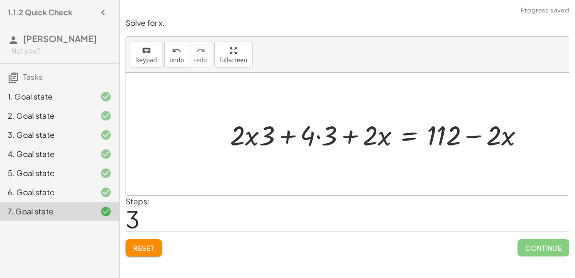
click at [317, 133] on div at bounding box center [381, 134] width 312 height 36
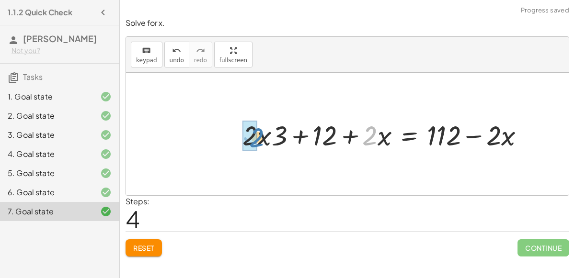
drag, startPoint x: 372, startPoint y: 137, endPoint x: 259, endPoint y: 138, distance: 113.1
click at [259, 138] on div at bounding box center [387, 134] width 299 height 36
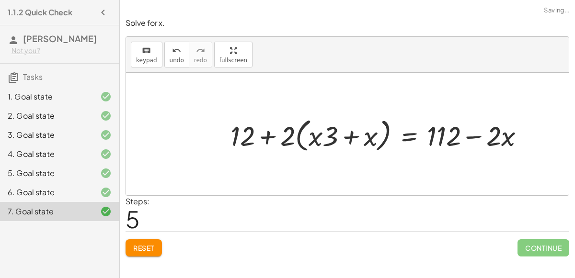
click at [347, 136] on div at bounding box center [381, 134] width 311 height 41
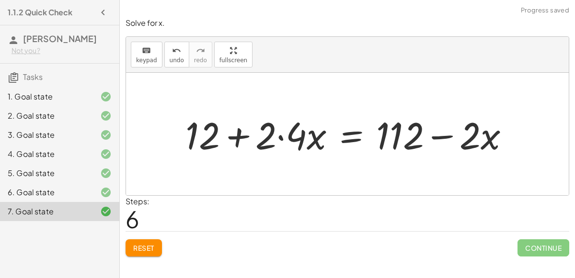
click at [283, 135] on div at bounding box center [351, 134] width 341 height 49
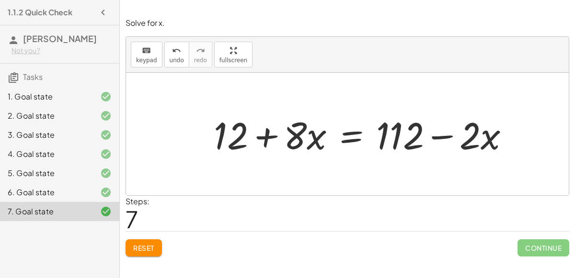
click at [348, 137] on div at bounding box center [365, 134] width 313 height 49
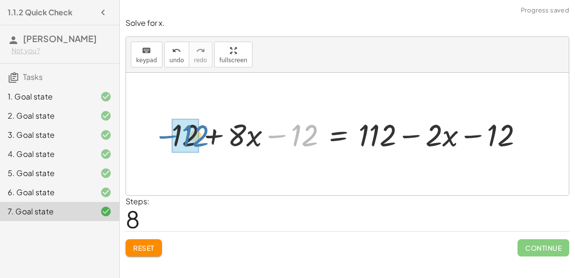
drag, startPoint x: 296, startPoint y: 128, endPoint x: 187, endPoint y: 129, distance: 109.3
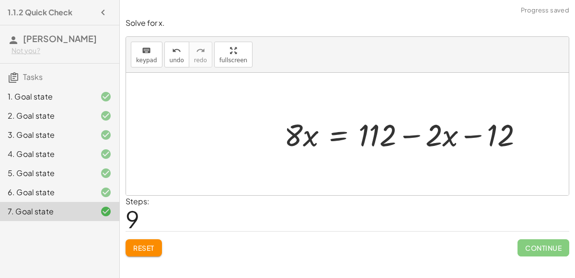
click at [415, 137] on div at bounding box center [407, 134] width 257 height 41
drag, startPoint x: 437, startPoint y: 134, endPoint x: 455, endPoint y: 133, distance: 18.3
click at [455, 133] on div at bounding box center [407, 134] width 257 height 41
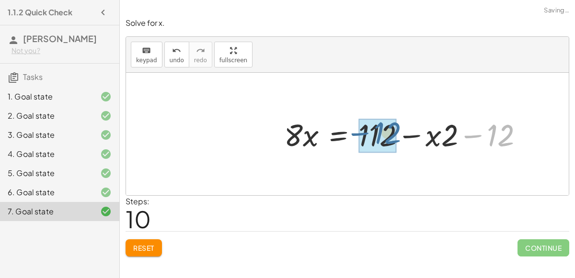
drag, startPoint x: 488, startPoint y: 133, endPoint x: 375, endPoint y: 131, distance: 113.1
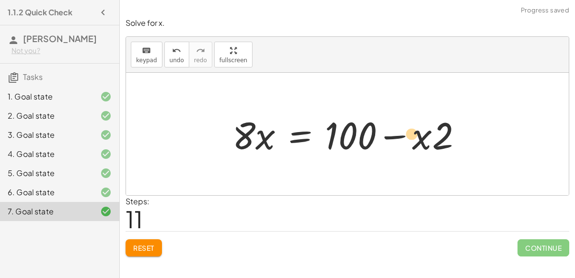
drag, startPoint x: 446, startPoint y: 133, endPoint x: 456, endPoint y: 135, distance: 10.3
click at [456, 135] on div at bounding box center [351, 134] width 247 height 49
drag, startPoint x: 445, startPoint y: 135, endPoint x: 416, endPoint y: 137, distance: 29.3
click at [416, 137] on div at bounding box center [351, 134] width 247 height 49
click at [308, 139] on div at bounding box center [351, 134] width 247 height 49
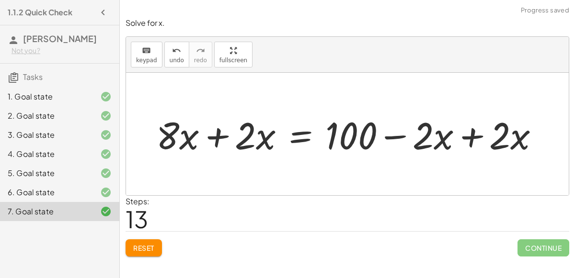
click at [467, 134] on div at bounding box center [351, 134] width 400 height 49
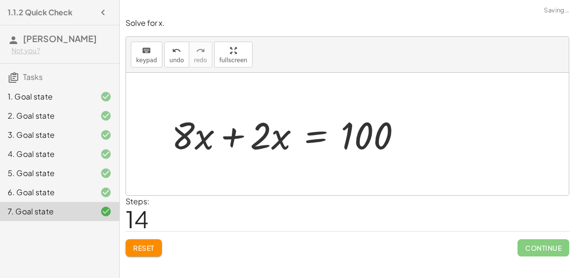
click at [219, 133] on div "+ · 3 · ( + · 2 · x + 4 ) + · 4 · x = 112 + · 3 · ( + · 2 · x + 4 ) + · 4 · x −…" at bounding box center [286, 134] width 259 height 54
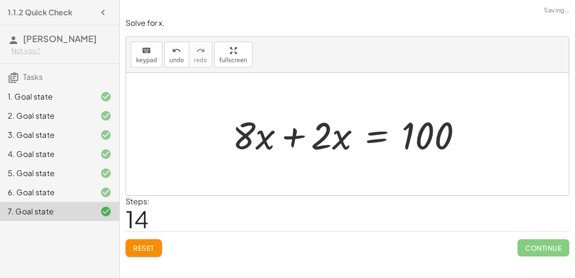
click at [289, 135] on div at bounding box center [351, 134] width 247 height 49
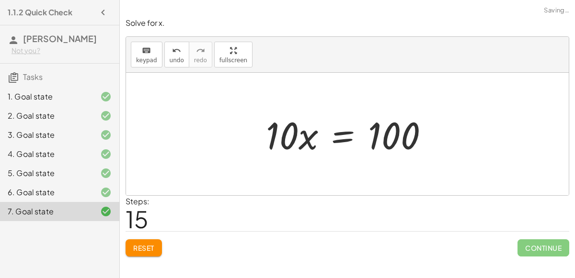
click at [370, 139] on div at bounding box center [351, 134] width 180 height 49
click at [349, 139] on div at bounding box center [351, 134] width 180 height 49
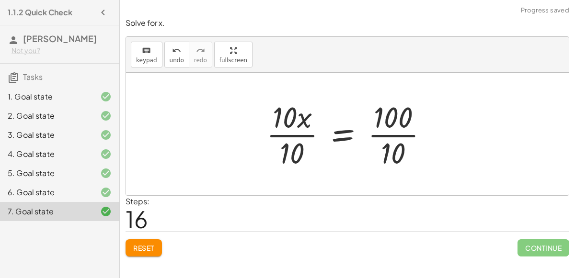
click at [299, 138] on div at bounding box center [351, 134] width 179 height 74
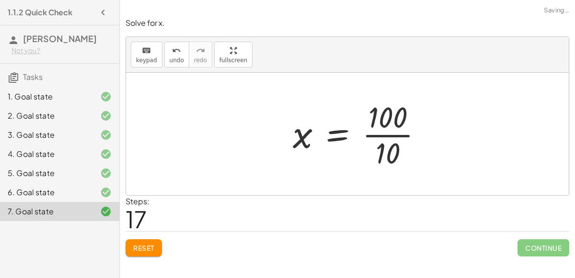
click at [382, 136] on div at bounding box center [361, 134] width 147 height 74
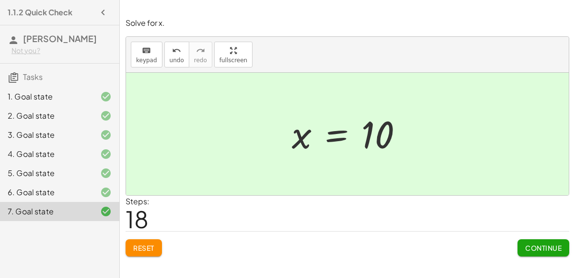
click at [39, 100] on div "1. Goal state" at bounding box center [46, 97] width 77 height 12
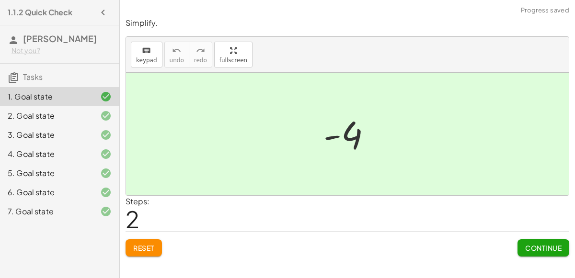
click at [136, 244] on span "Reset" at bounding box center [143, 248] width 21 height 9
click at [532, 244] on span "Continue" at bounding box center [543, 248] width 36 height 9
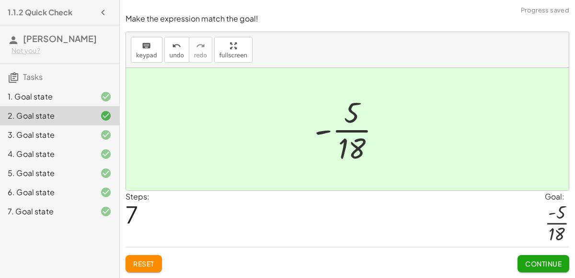
click at [155, 260] on button "Reset" at bounding box center [144, 263] width 36 height 17
click at [543, 266] on span "Continue" at bounding box center [543, 264] width 36 height 9
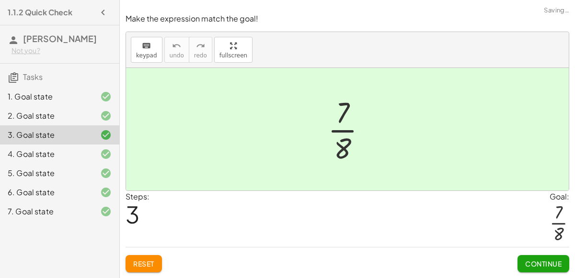
click at [154, 262] on span "Reset" at bounding box center [143, 264] width 21 height 9
click at [59, 154] on div "4. Goal state" at bounding box center [46, 155] width 77 height 12
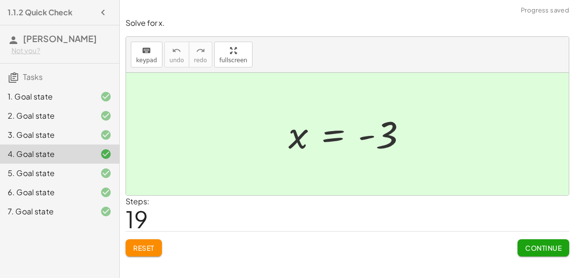
click at [160, 245] on button "Reset" at bounding box center [144, 248] width 36 height 17
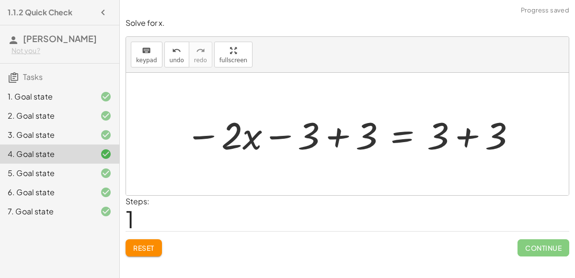
click at [324, 127] on div at bounding box center [351, 134] width 341 height 49
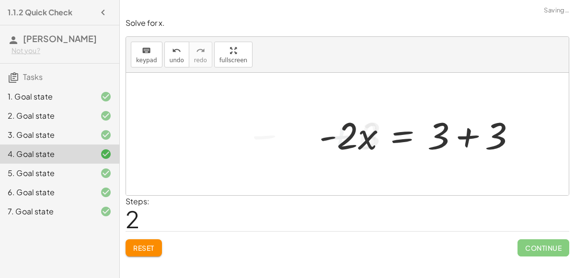
click at [467, 127] on div at bounding box center [421, 134] width 214 height 49
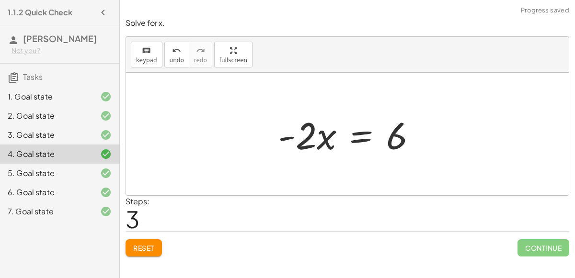
click at [353, 134] on div at bounding box center [351, 134] width 156 height 49
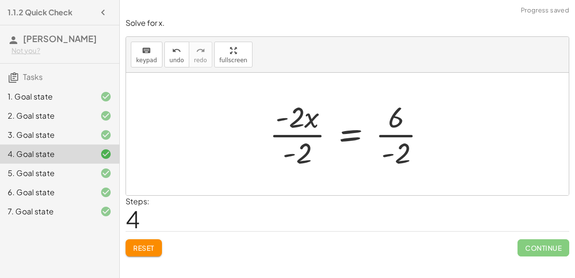
click at [306, 138] on div at bounding box center [352, 134] width 174 height 74
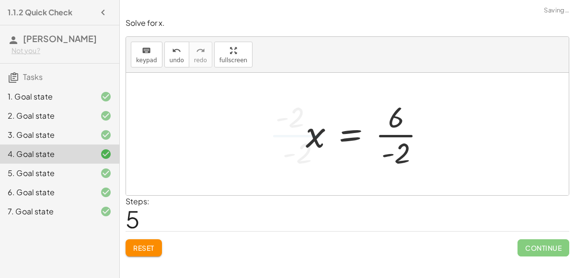
click at [381, 133] on div at bounding box center [369, 134] width 137 height 74
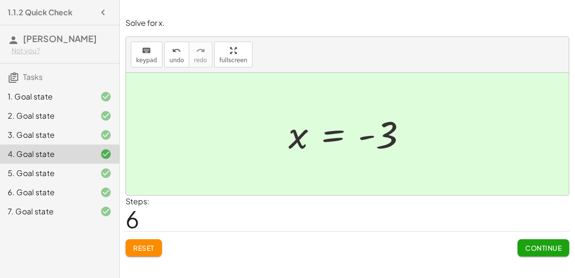
click at [555, 240] on button "Continue" at bounding box center [544, 248] width 52 height 17
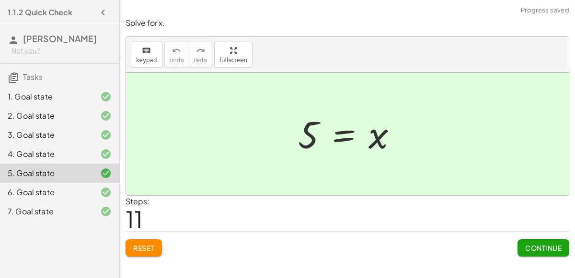
click at [149, 242] on button "Reset" at bounding box center [144, 248] width 36 height 17
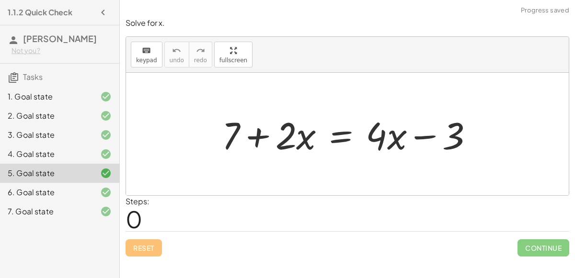
click at [341, 135] on div at bounding box center [351, 134] width 269 height 49
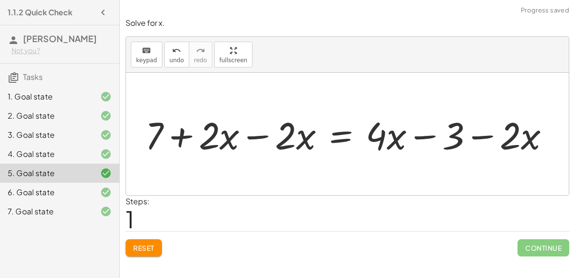
click at [244, 136] on div at bounding box center [351, 134] width 422 height 49
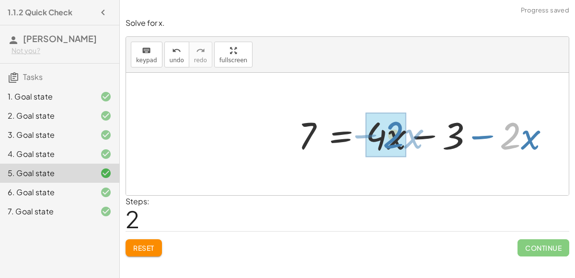
drag, startPoint x: 509, startPoint y: 136, endPoint x: 391, endPoint y: 134, distance: 118.4
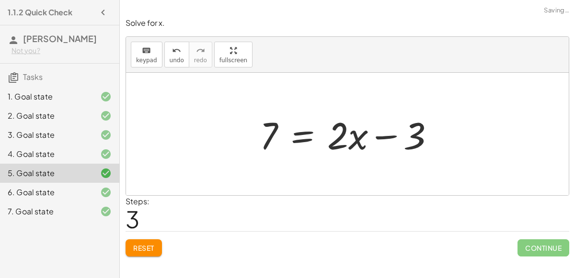
click at [303, 137] on div at bounding box center [351, 134] width 192 height 49
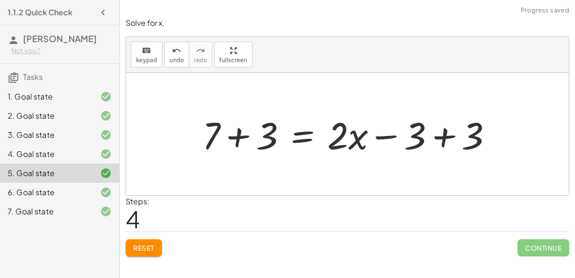
click at [441, 138] on div at bounding box center [351, 134] width 308 height 49
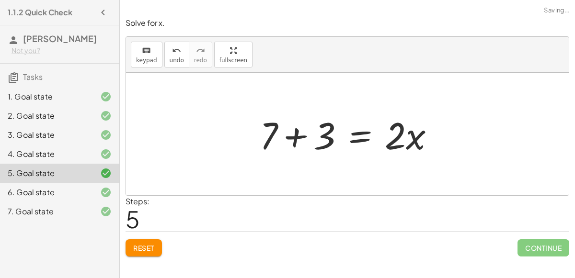
click at [246, 132] on div "+ 7 + · 2 · x = + · 4 · x − 3 + 7 + · 2 · x − · 2 · x = + · 4 · x − 3 − · 2 · x…" at bounding box center [347, 134] width 204 height 54
click at [300, 131] on div at bounding box center [351, 134] width 192 height 49
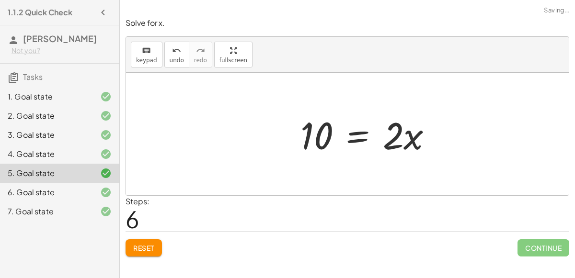
click at [357, 136] on div at bounding box center [371, 134] width 150 height 49
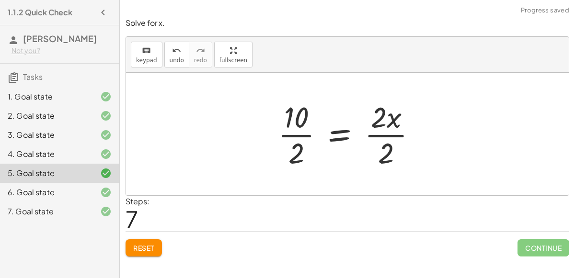
click at [387, 130] on div at bounding box center [351, 134] width 156 height 74
click at [301, 133] on div at bounding box center [339, 134] width 133 height 74
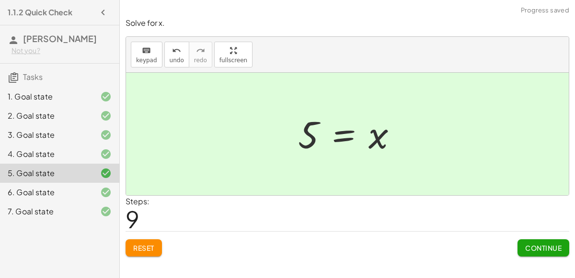
click at [60, 187] on div "6. Goal state" at bounding box center [46, 193] width 77 height 12
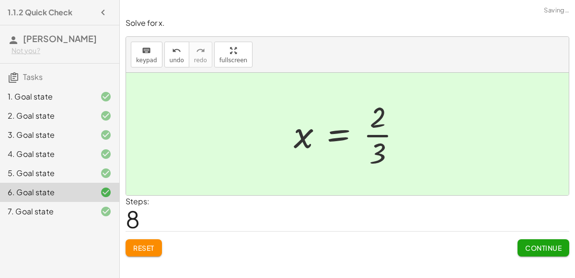
click at [75, 168] on div "5. Goal state" at bounding box center [46, 174] width 77 height 12
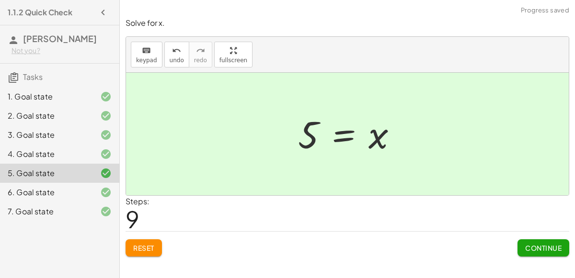
click at [76, 187] on div "6. Goal state" at bounding box center [46, 193] width 77 height 12
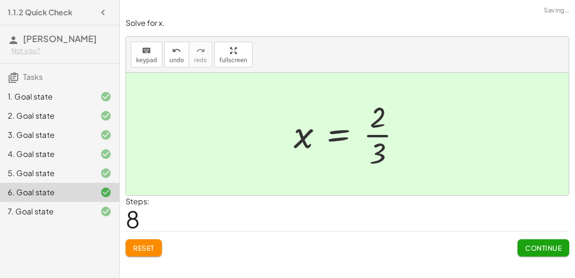
click at [74, 208] on div "7. Goal state" at bounding box center [46, 212] width 77 height 12
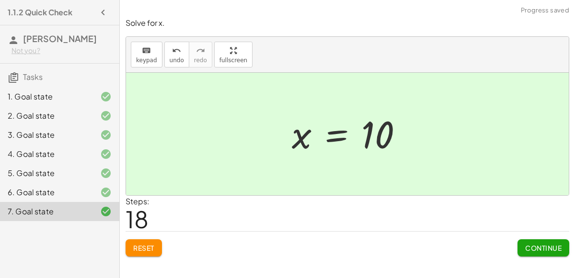
click at [74, 126] on div "1. Goal state" at bounding box center [59, 135] width 119 height 19
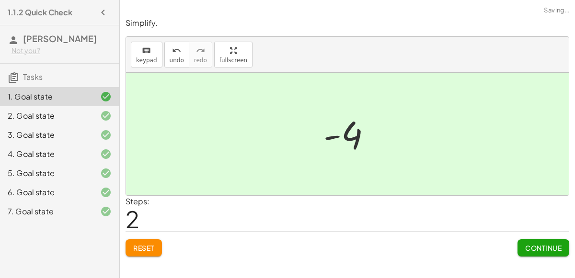
click at [70, 112] on div "2. Goal state" at bounding box center [46, 116] width 77 height 12
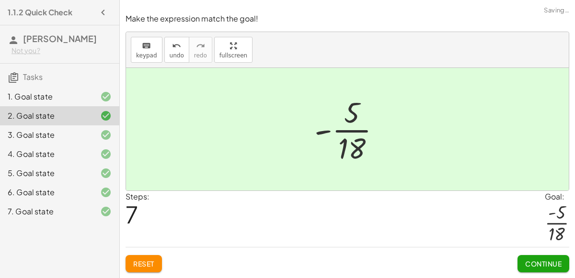
click at [80, 93] on div "1. Goal state" at bounding box center [46, 97] width 77 height 12
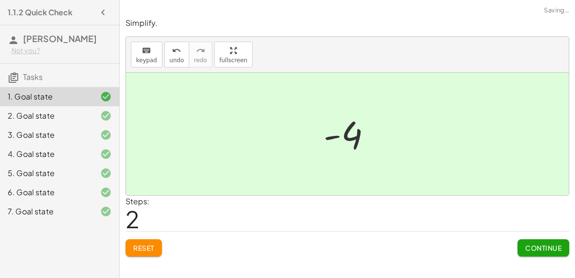
click at [562, 247] on button "Continue" at bounding box center [544, 248] width 52 height 17
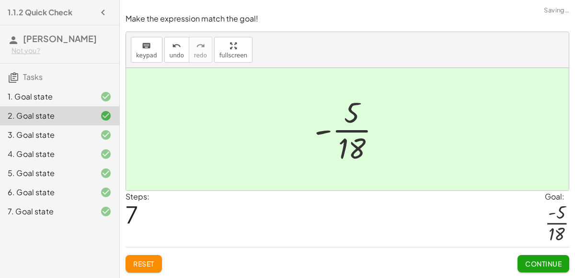
click at [555, 255] on button "Continue" at bounding box center [544, 263] width 52 height 17
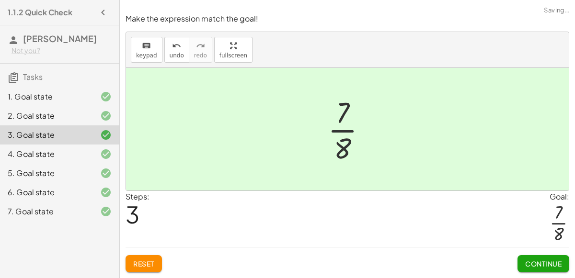
click at [554, 262] on span "Continue" at bounding box center [543, 264] width 36 height 9
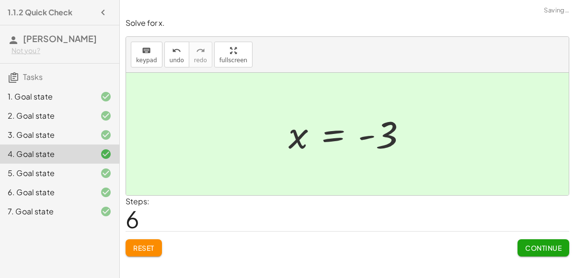
click at [554, 262] on div "Simplify. keyboard keypad undo undo redo redo fullscreen - | − 3 + 7 | - | 4 | …" at bounding box center [347, 139] width 455 height 278
click at [555, 248] on span "Continue" at bounding box center [543, 248] width 36 height 9
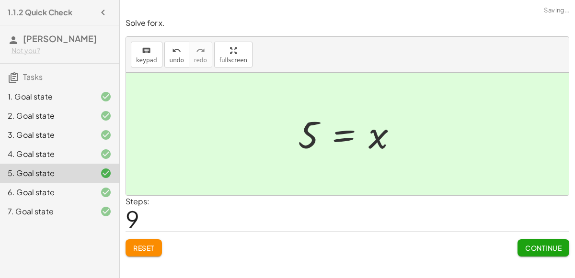
click at [555, 248] on span "Continue" at bounding box center [543, 248] width 36 height 9
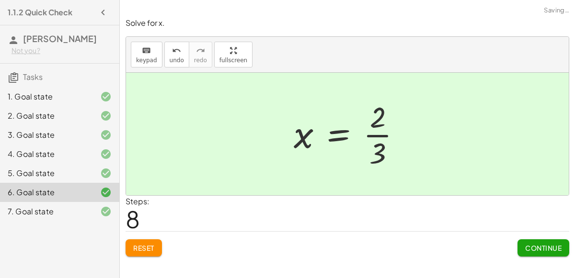
click at [555, 248] on span "Continue" at bounding box center [543, 248] width 36 height 9
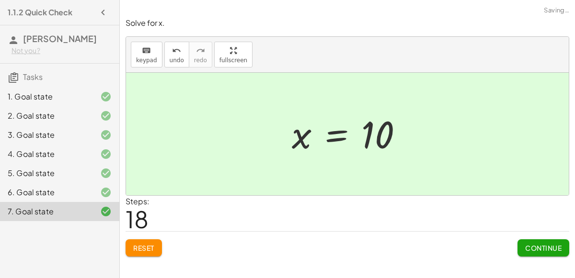
click at [555, 248] on span "Continue" at bounding box center [543, 248] width 36 height 9
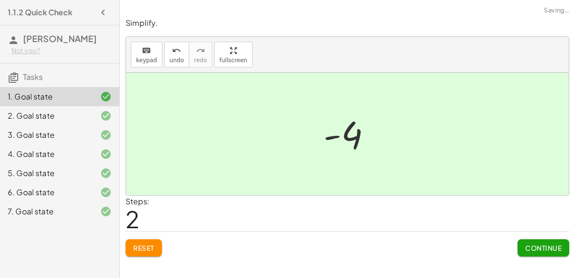
click at [555, 248] on span "Continue" at bounding box center [543, 248] width 36 height 9
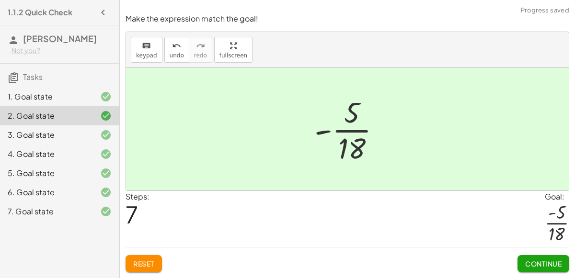
click at [549, 259] on button "Continue" at bounding box center [544, 263] width 52 height 17
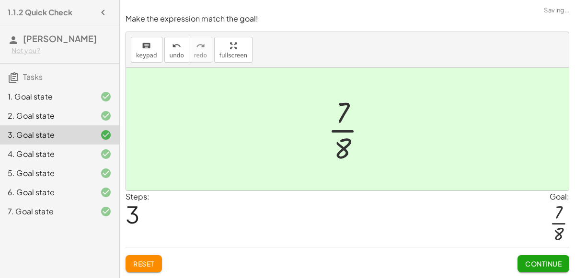
click at [36, 119] on div "2. Goal state" at bounding box center [46, 116] width 77 height 12
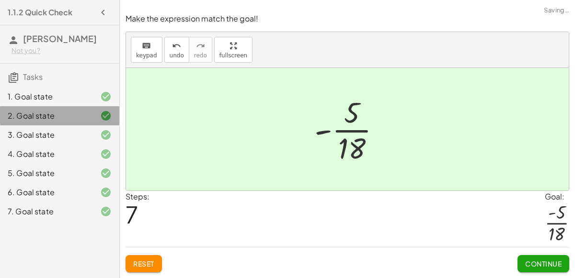
click at [43, 138] on div "3. Goal state" at bounding box center [46, 135] width 77 height 12
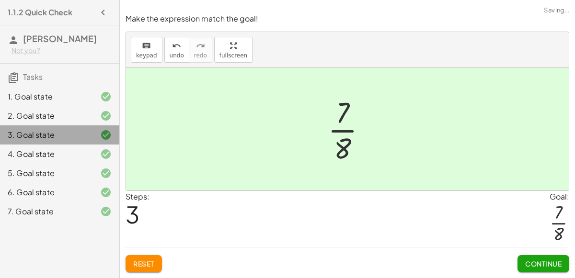
click at [34, 115] on div "2. Goal state" at bounding box center [46, 116] width 77 height 12
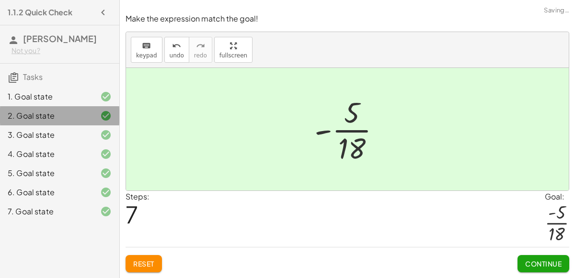
click at [36, 164] on div "3. Goal state" at bounding box center [59, 173] width 119 height 19
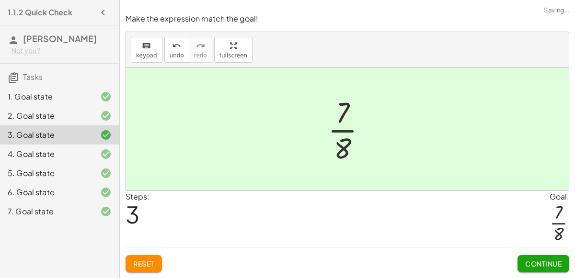
click at [25, 145] on div "2. Goal state" at bounding box center [59, 154] width 119 height 19
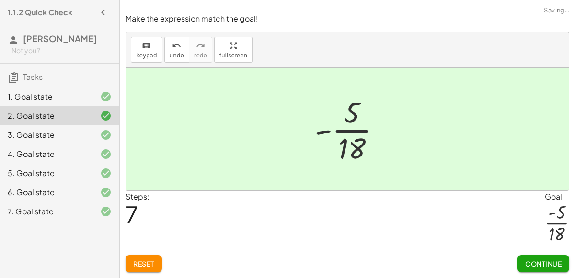
click at [35, 136] on div "3. Goal state" at bounding box center [46, 135] width 77 height 12
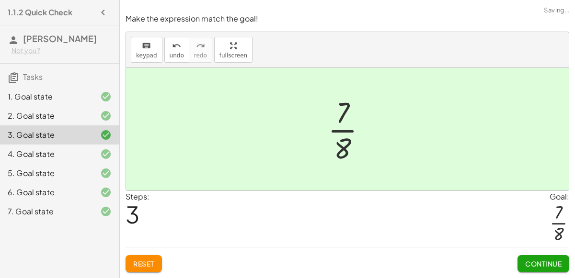
click at [28, 145] on div "2. Goal state" at bounding box center [59, 154] width 119 height 19
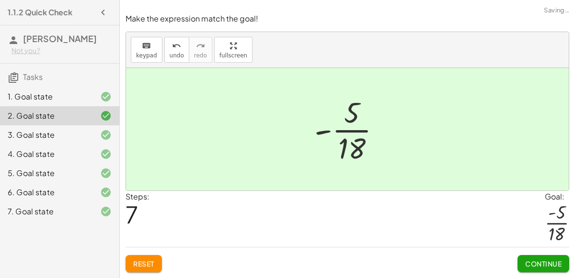
click at [36, 131] on div "3. Goal state" at bounding box center [46, 135] width 77 height 12
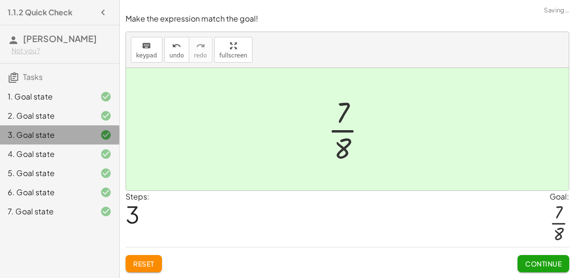
click at [34, 120] on div "2. Goal state" at bounding box center [46, 116] width 77 height 12
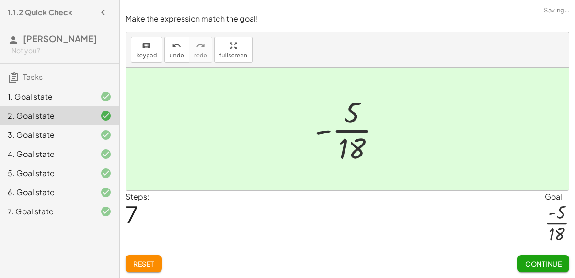
click at [46, 132] on div "3. Goal state" at bounding box center [46, 135] width 77 height 12
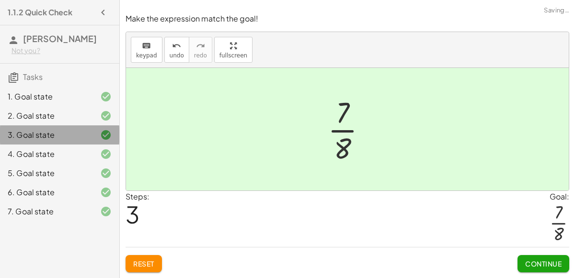
click at [40, 117] on div "2. Goal state" at bounding box center [46, 116] width 77 height 12
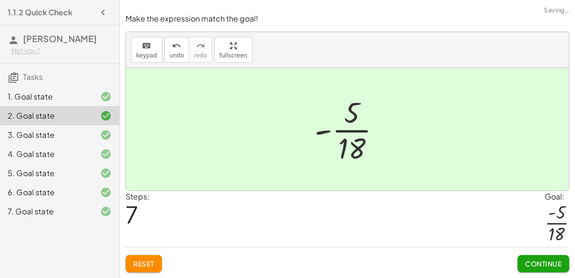
click at [32, 110] on div "2. Goal state" at bounding box center [46, 116] width 77 height 12
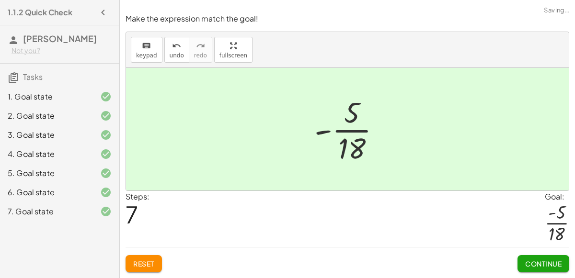
click at [40, 164] on div "3. Goal state" at bounding box center [59, 173] width 119 height 19
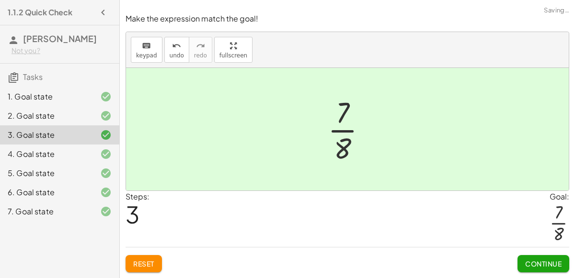
click at [34, 118] on div "2. Goal state" at bounding box center [46, 116] width 77 height 12
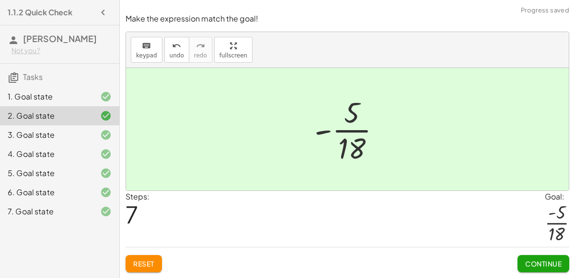
click at [32, 164] on div "3. Goal state" at bounding box center [59, 173] width 119 height 19
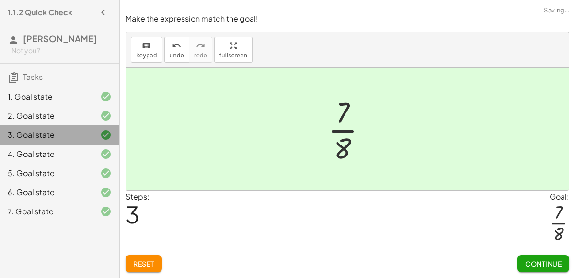
click at [24, 115] on div "2. Goal state" at bounding box center [46, 116] width 77 height 12
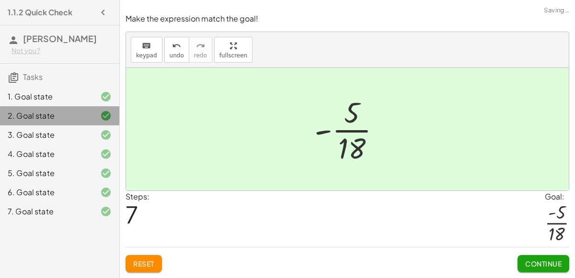
click at [38, 132] on div "3. Goal state" at bounding box center [46, 135] width 77 height 12
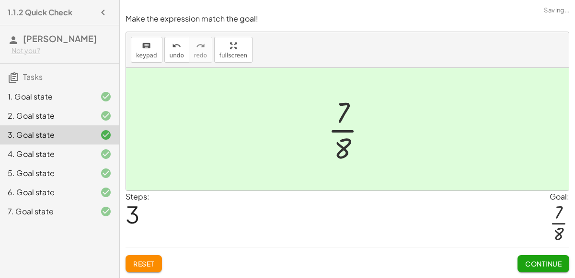
click at [31, 117] on div "2. Goal state" at bounding box center [46, 116] width 77 height 12
